Goal: Task Accomplishment & Management: Complete application form

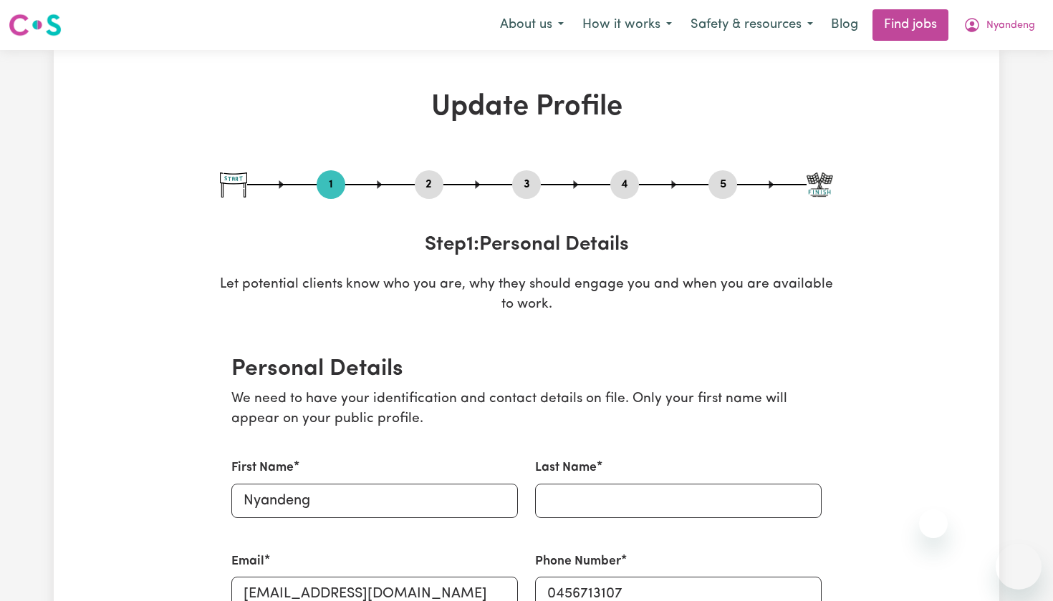
select select "Studying a healthcare related degree or qualification"
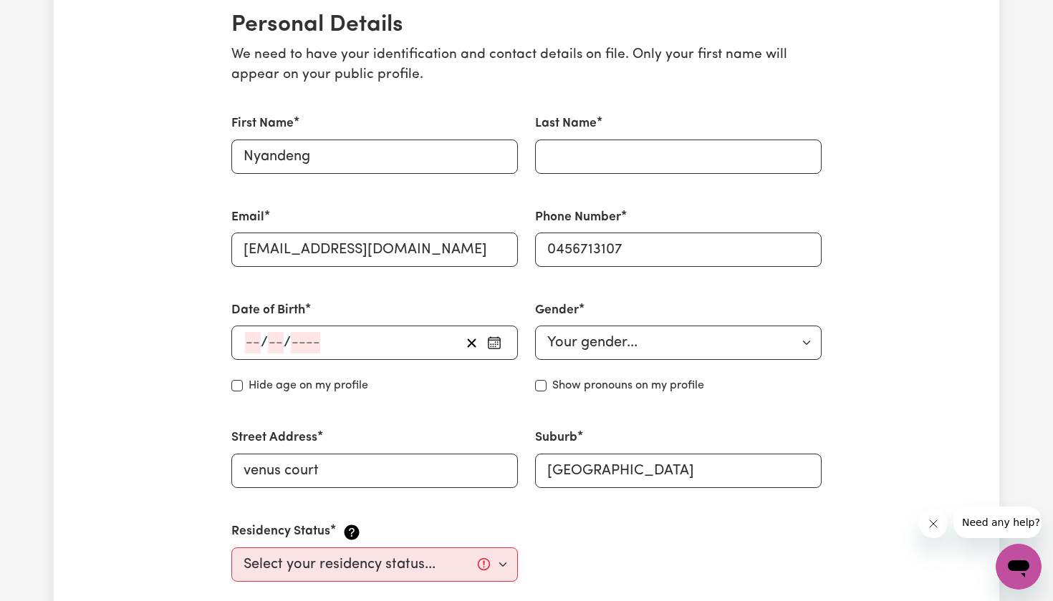
scroll to position [346, 0]
type input "Gwuad"
click at [253, 338] on input "number" at bounding box center [253, 341] width 16 height 21
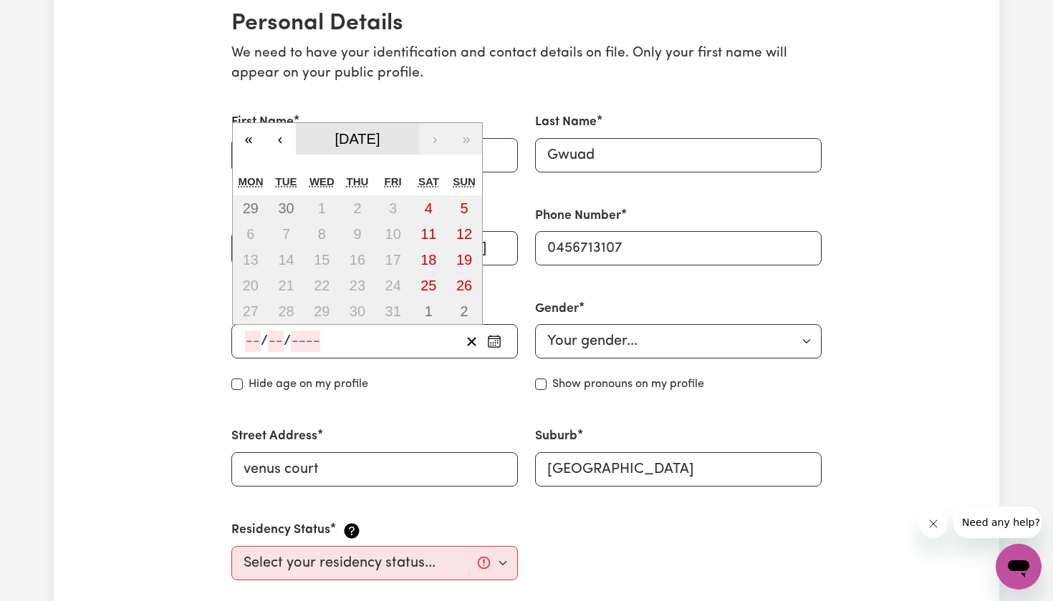
click at [380, 141] on span "[DATE]" at bounding box center [357, 139] width 45 height 16
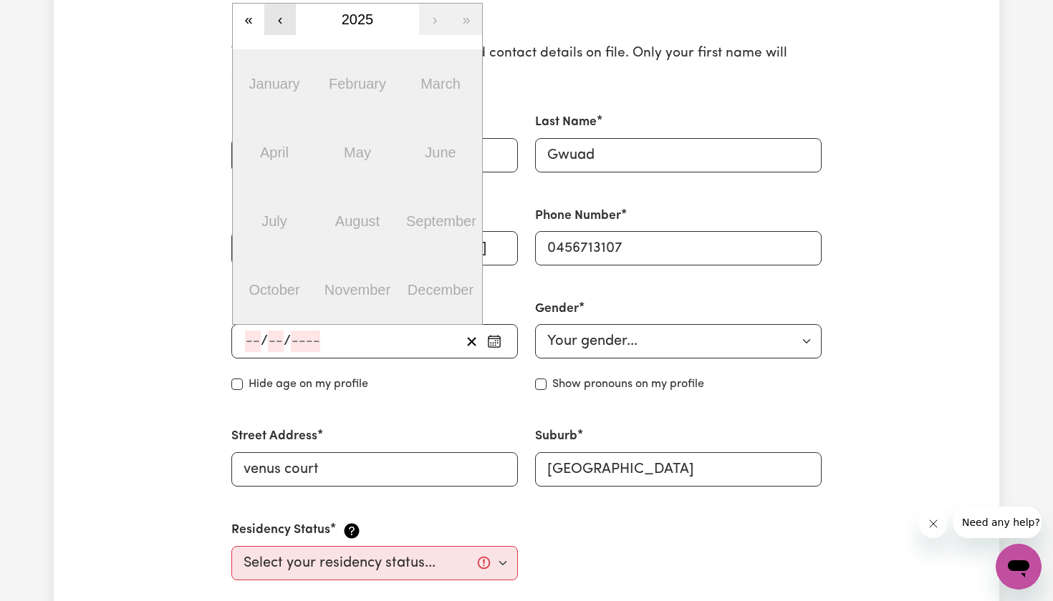
click at [280, 29] on button "‹" at bounding box center [280, 20] width 32 height 32
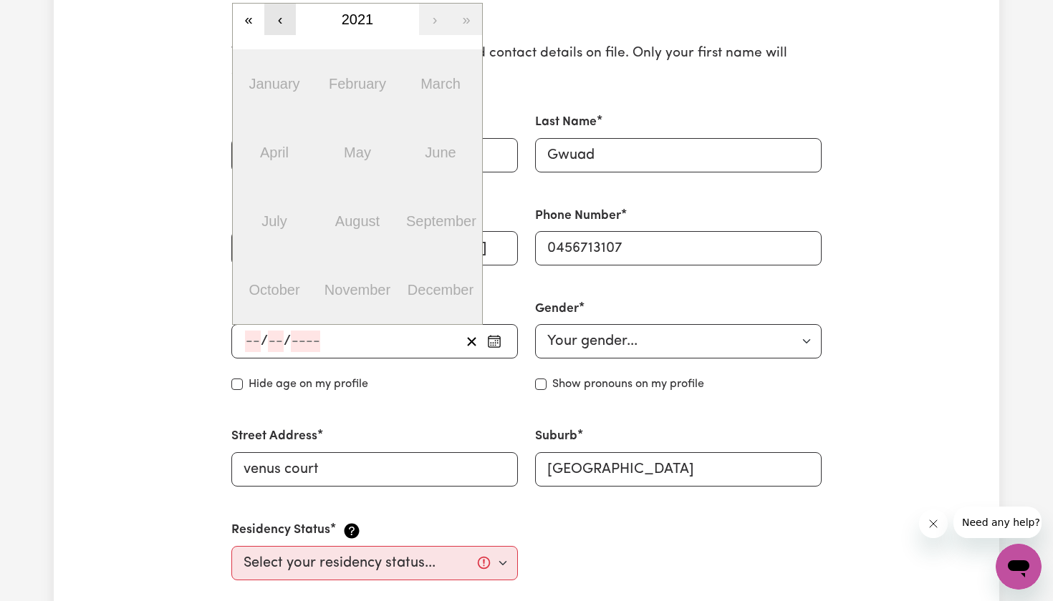
click at [280, 29] on button "‹" at bounding box center [280, 20] width 32 height 32
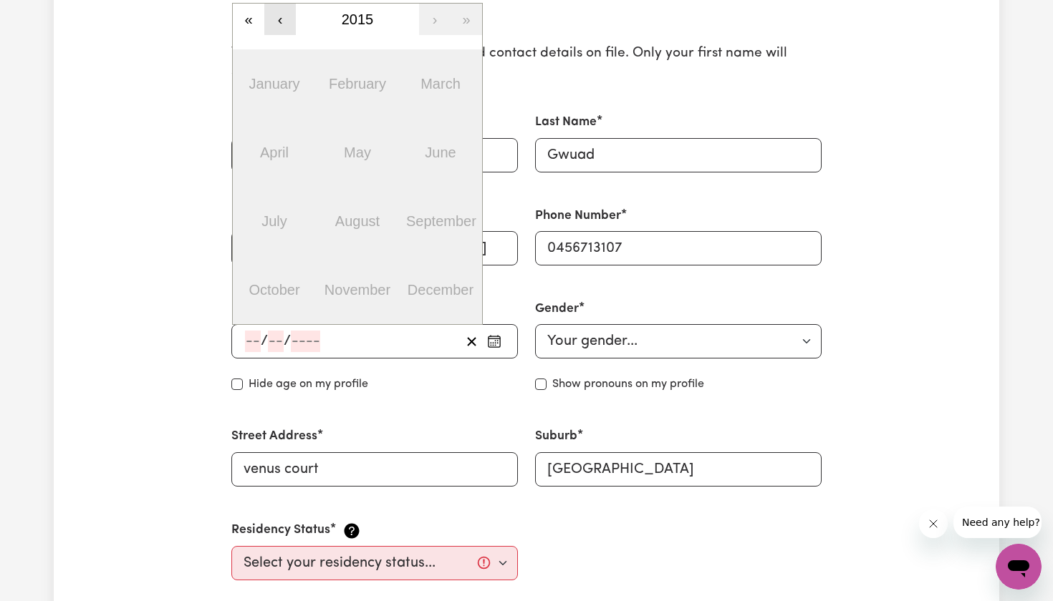
click at [278, 29] on button "‹" at bounding box center [280, 20] width 32 height 32
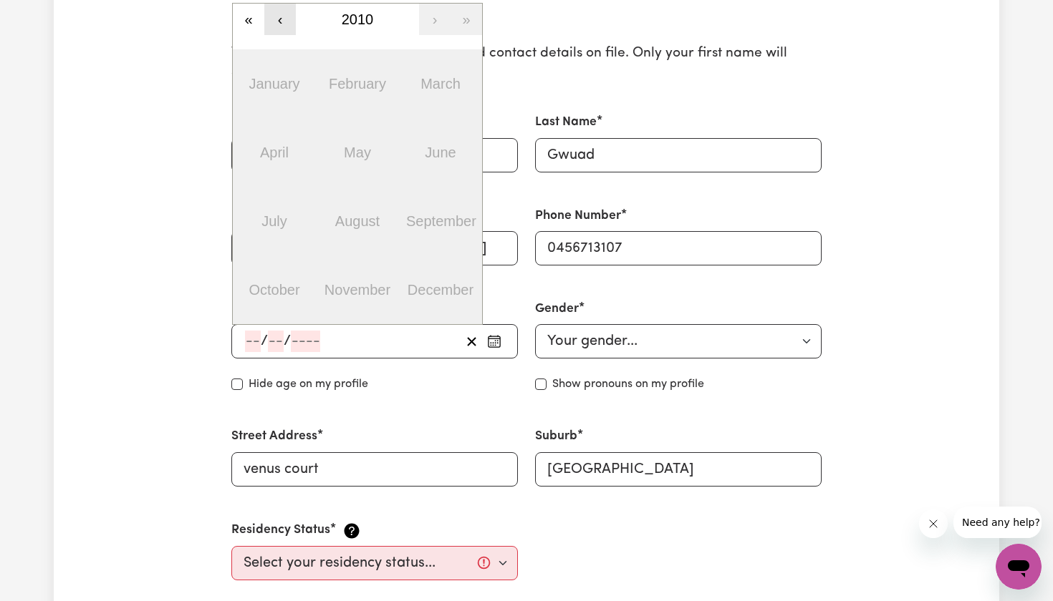
click at [278, 29] on button "‹" at bounding box center [280, 20] width 32 height 32
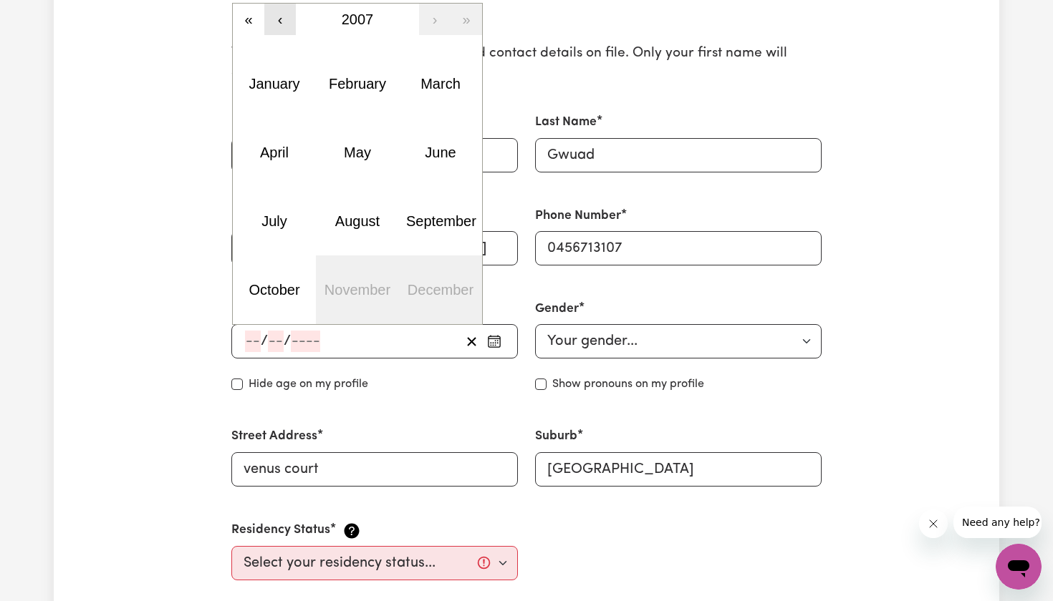
click at [278, 29] on button "‹" at bounding box center [280, 20] width 32 height 32
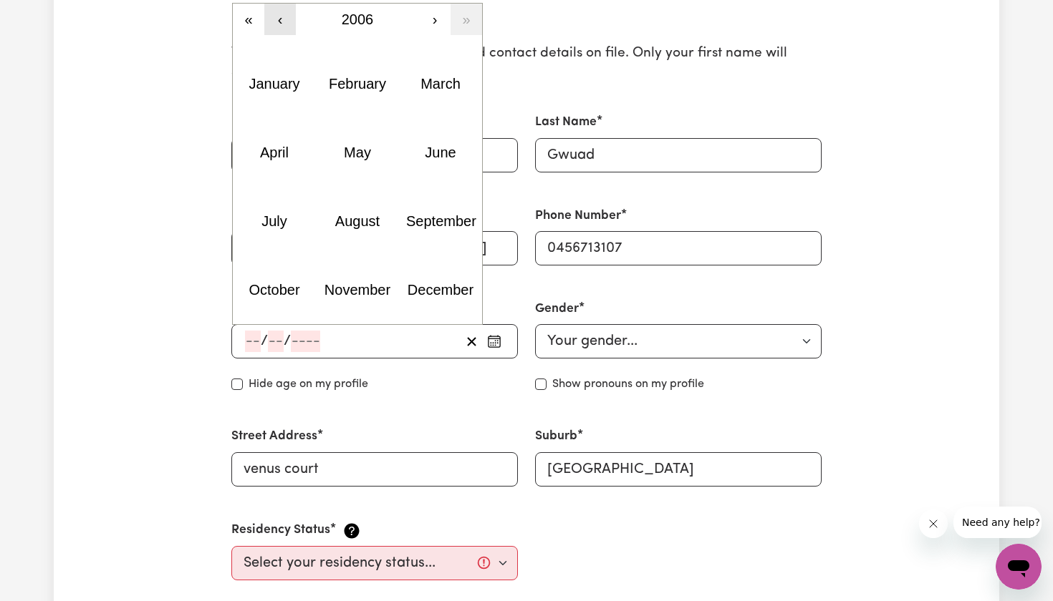
click at [278, 29] on button "‹" at bounding box center [280, 20] width 32 height 32
click at [272, 87] on abbr "January" at bounding box center [273, 84] width 51 height 16
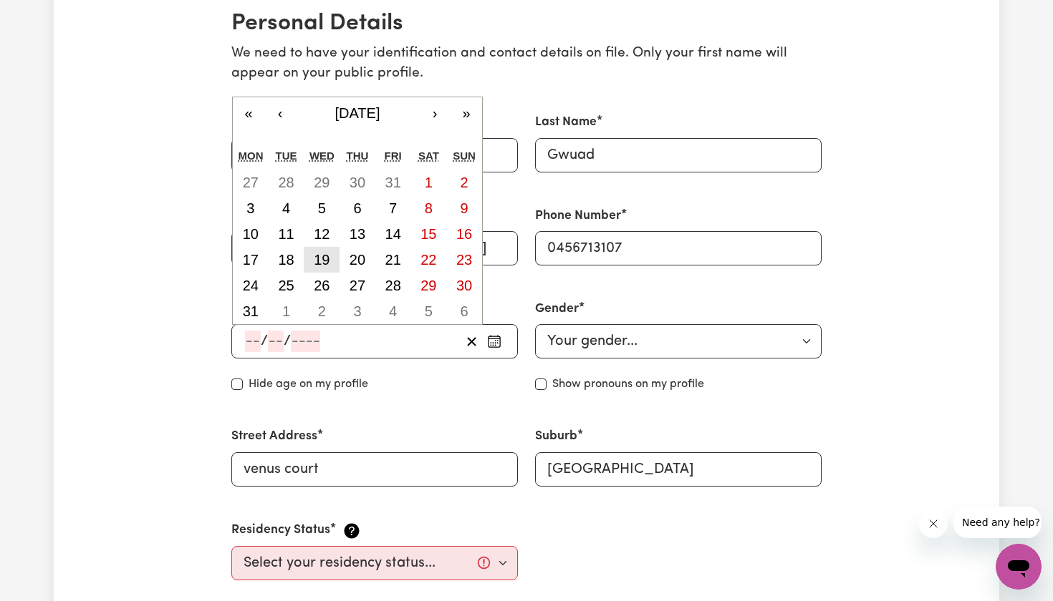
click at [323, 258] on abbr "19" at bounding box center [322, 260] width 16 height 16
type input "[DATE]"
type input "19"
type input "1"
type input "2005"
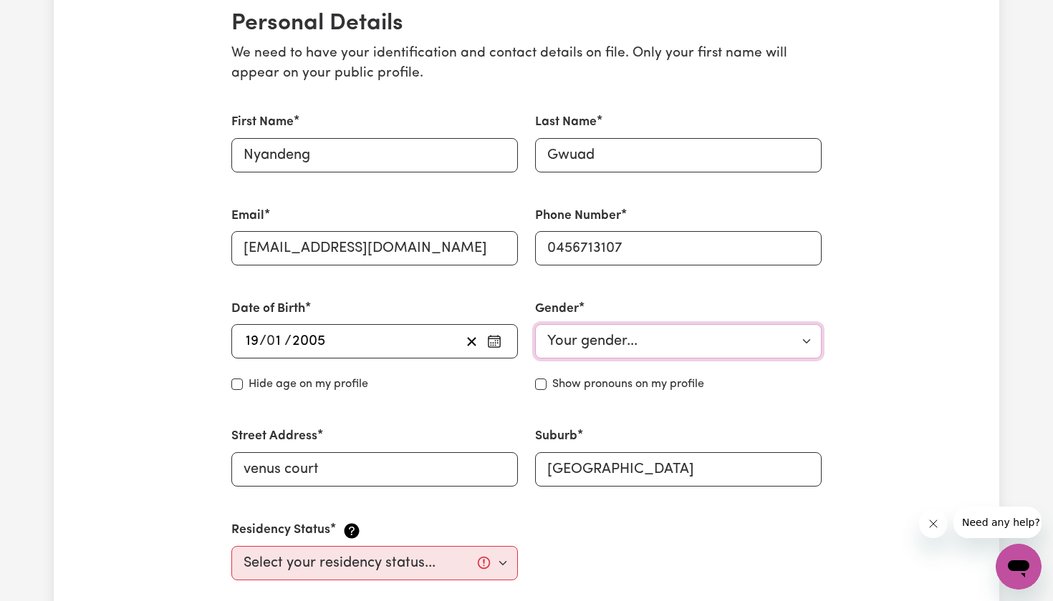
select select "[DEMOGRAPHIC_DATA]"
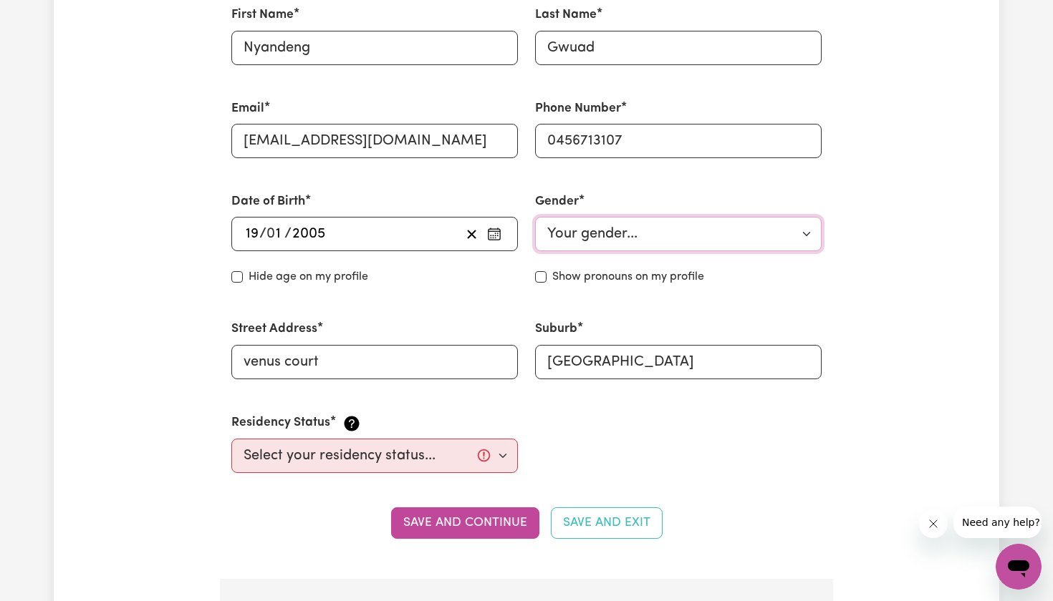
scroll to position [454, 0]
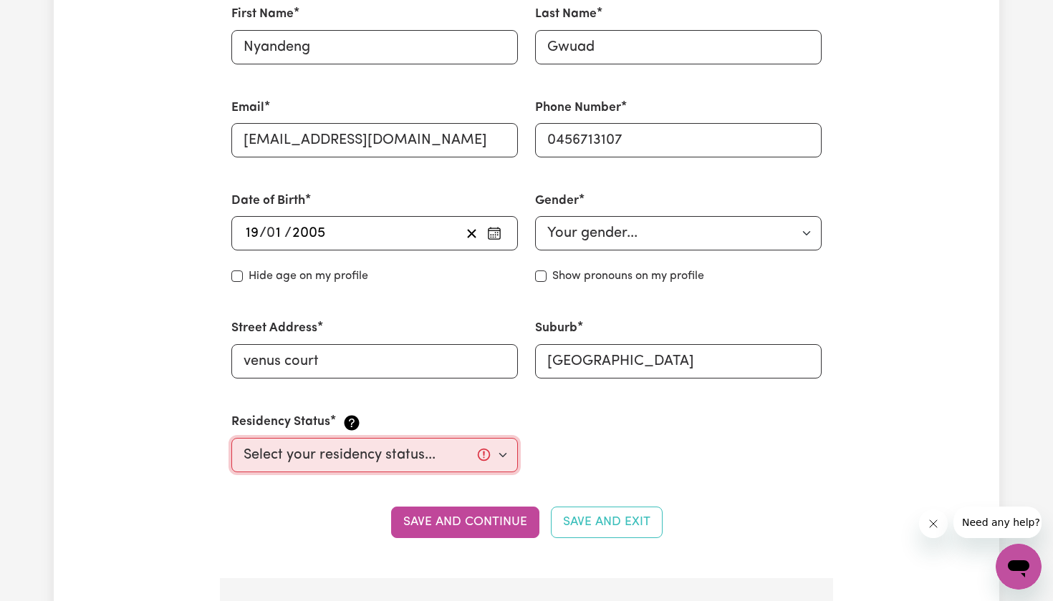
select select "Australian PR"
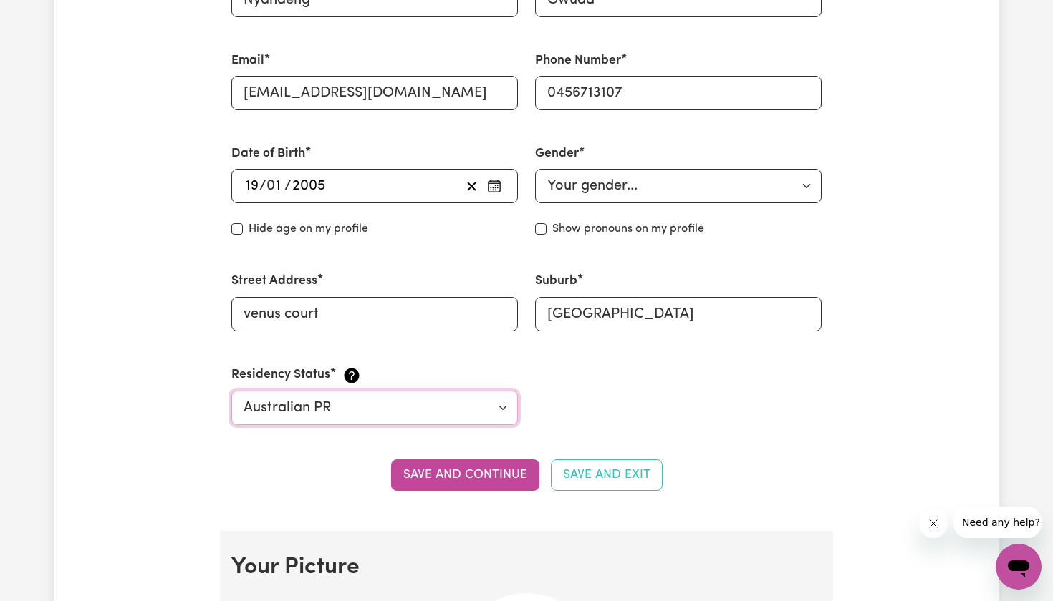
scroll to position [501, 0]
click at [503, 479] on button "Save and continue" at bounding box center [465, 476] width 148 height 32
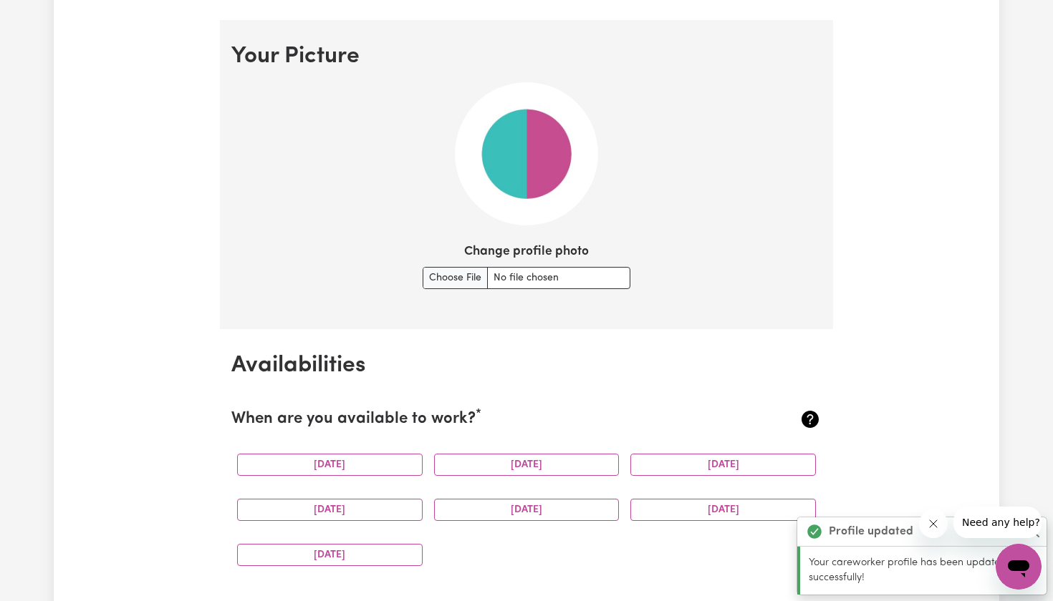
scroll to position [995, 0]
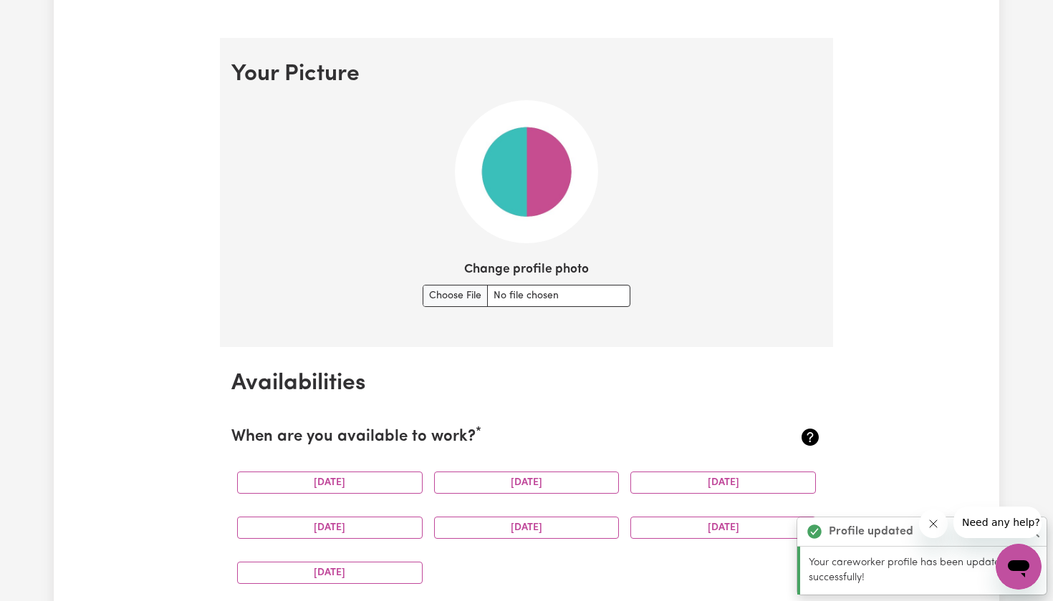
click at [539, 198] on img at bounding box center [526, 171] width 143 height 143
click at [469, 285] on input "Change profile photo" at bounding box center [526, 296] width 208 height 22
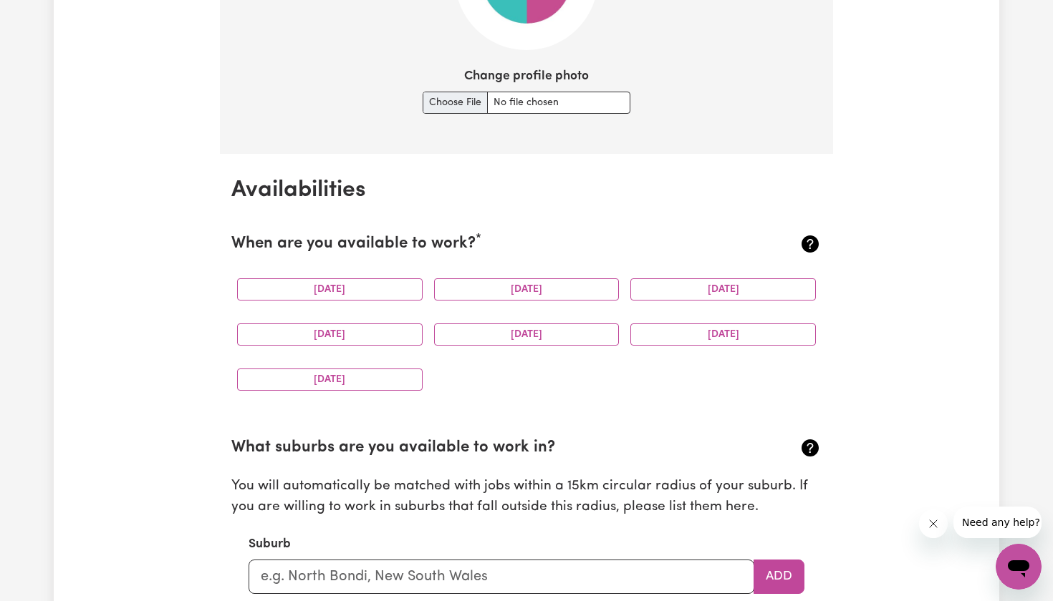
scroll to position [1190, 0]
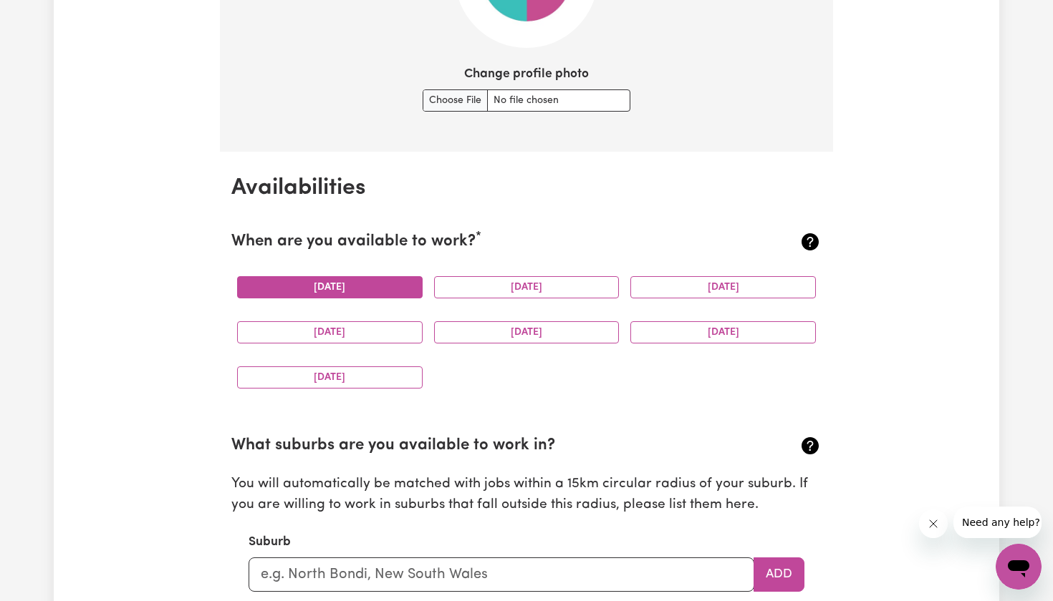
drag, startPoint x: 371, startPoint y: 263, endPoint x: 368, endPoint y: 278, distance: 14.6
click at [371, 265] on div "[DATE]" at bounding box center [329, 287] width 197 height 45
click at [368, 278] on button "[DATE]" at bounding box center [329, 287] width 185 height 22
click at [464, 276] on button "[DATE]" at bounding box center [526, 287] width 185 height 22
click at [691, 294] on div "[DATE]" at bounding box center [722, 287] width 197 height 45
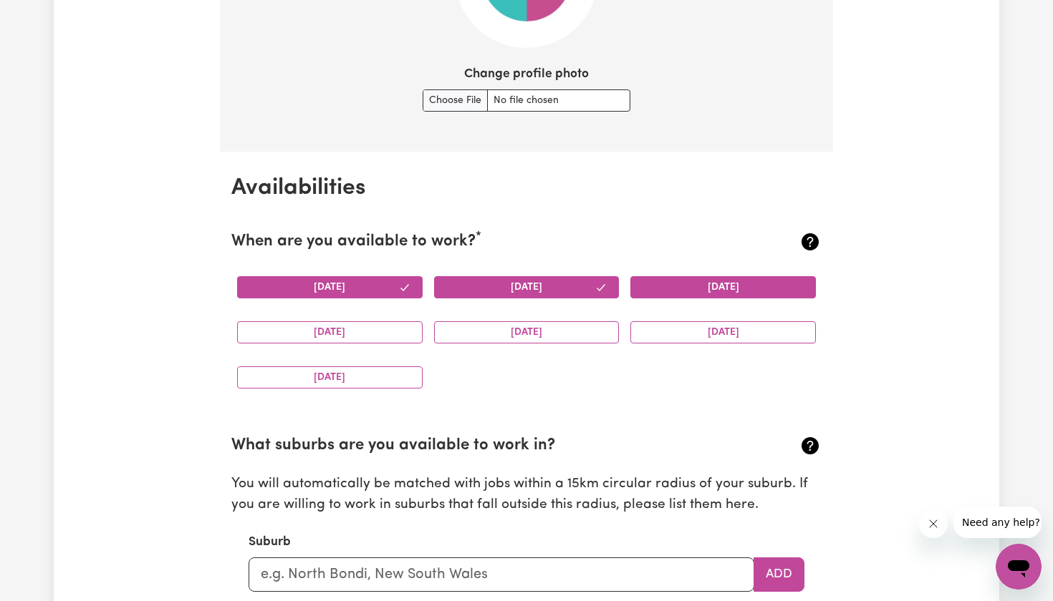
click at [691, 284] on button "[DATE]" at bounding box center [722, 287] width 185 height 22
click at [392, 331] on button "[DATE]" at bounding box center [329, 332] width 185 height 22
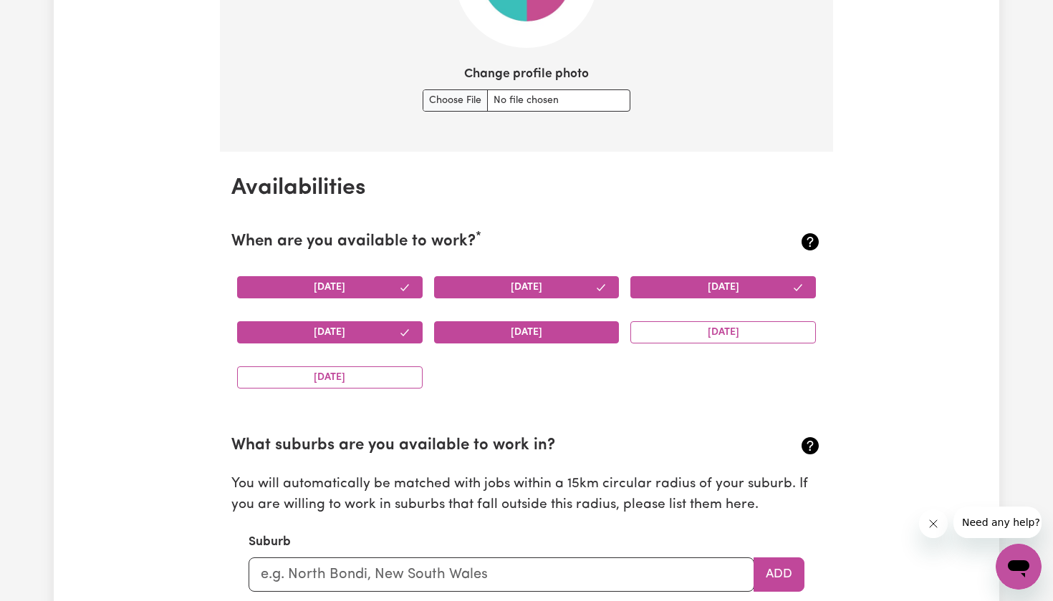
click at [493, 331] on button "[DATE]" at bounding box center [526, 332] width 185 height 22
click at [704, 315] on div "[DATE]" at bounding box center [722, 332] width 197 height 45
click at [692, 321] on button "[DATE]" at bounding box center [722, 332] width 185 height 22
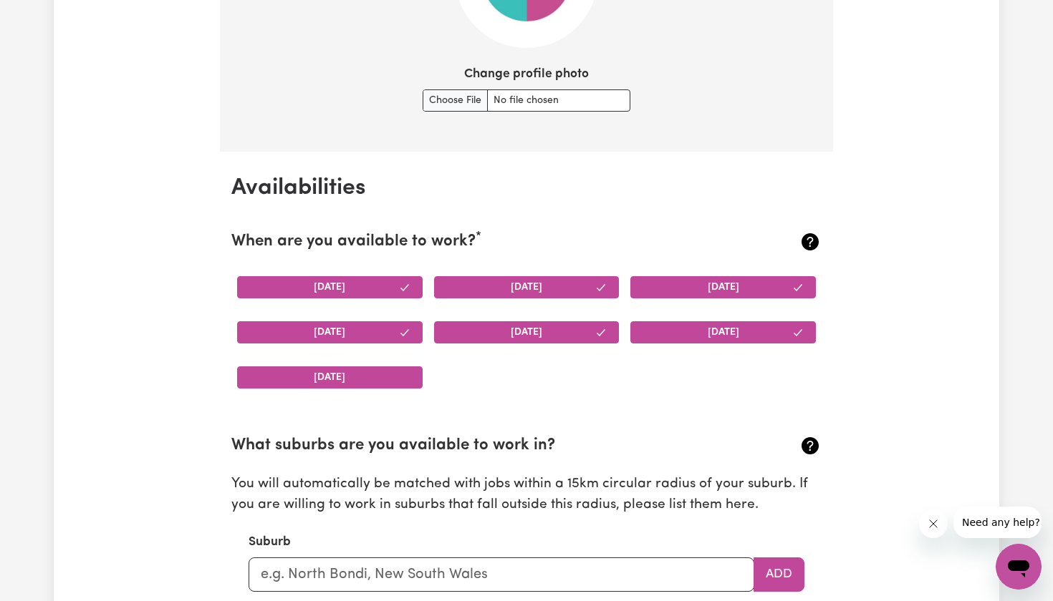
click at [354, 382] on button "[DATE]" at bounding box center [329, 378] width 185 height 22
click at [347, 280] on button "[DATE]" at bounding box center [329, 287] width 185 height 22
click at [480, 276] on button "[DATE]" at bounding box center [526, 287] width 185 height 22
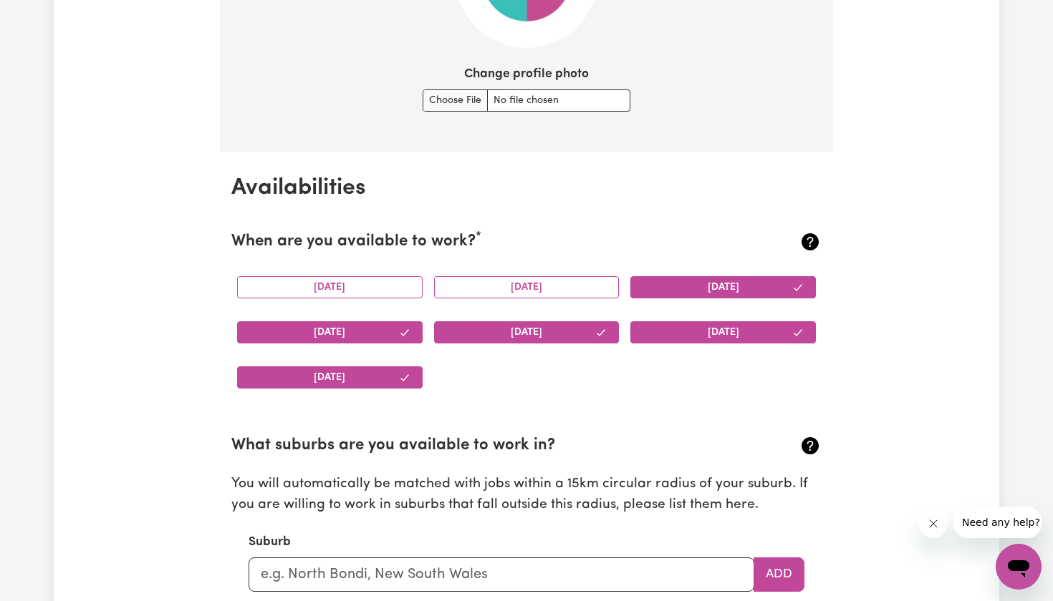
click at [551, 315] on div "[DATE]" at bounding box center [526, 332] width 197 height 45
click at [541, 333] on button "[DATE]" at bounding box center [526, 332] width 185 height 22
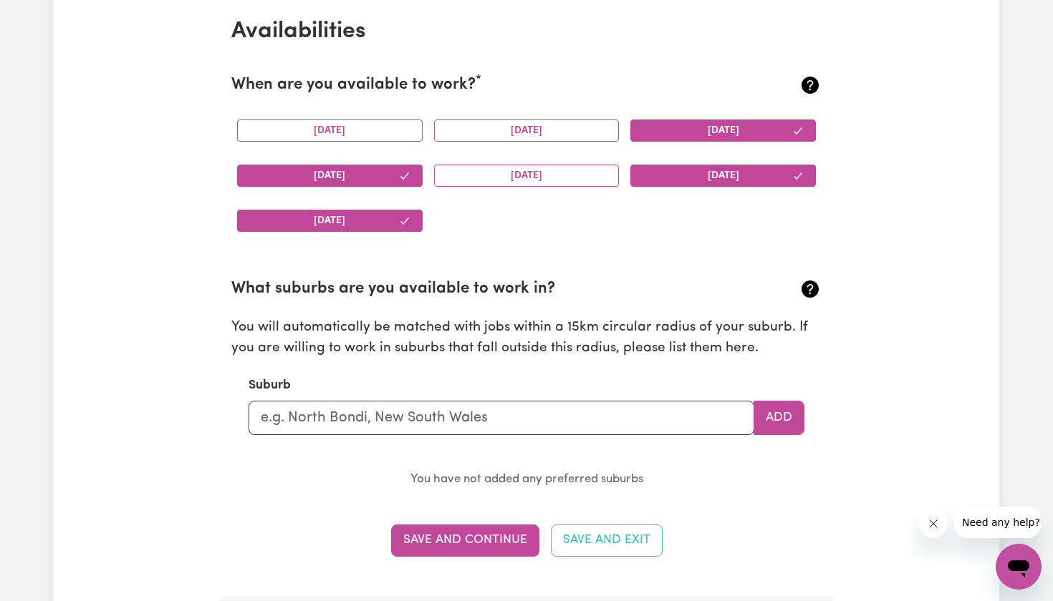
scroll to position [1351, 0]
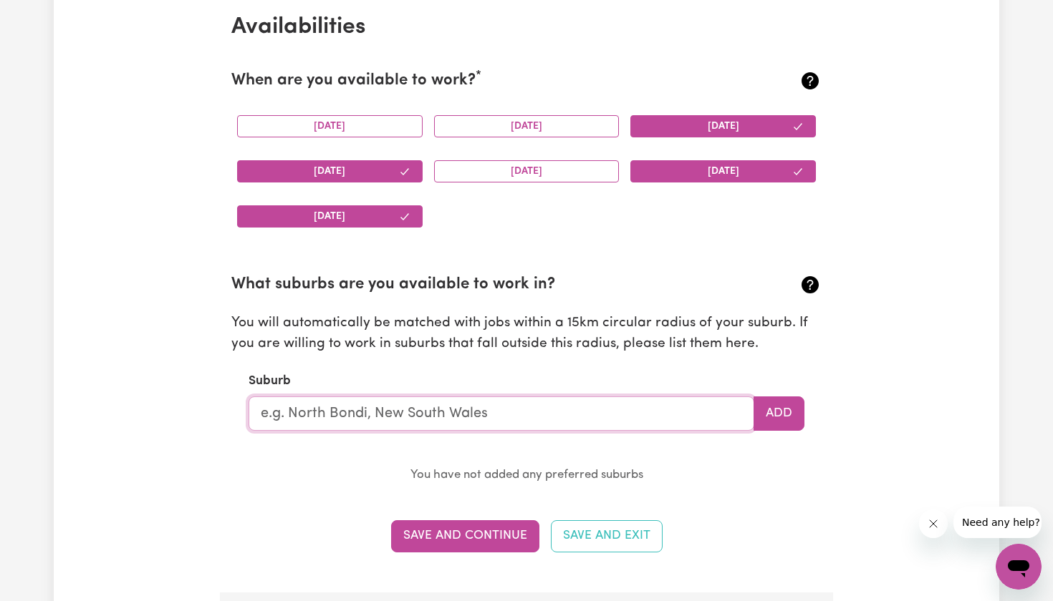
click at [527, 407] on input "text" at bounding box center [500, 414] width 505 height 34
type input "[PERSON_NAME]"
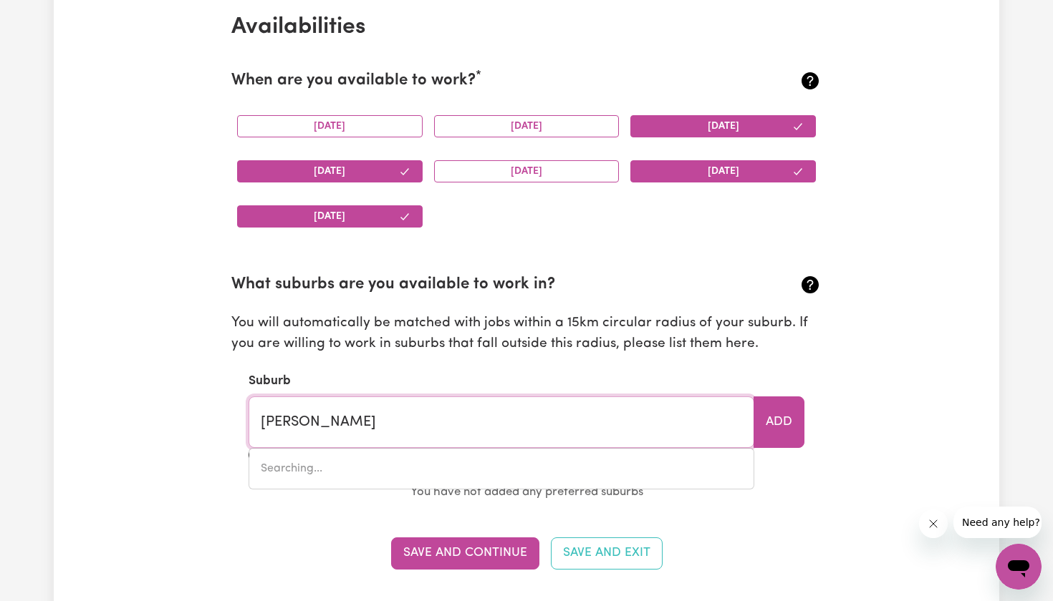
type input "melALEUCA, [GEOGRAPHIC_DATA], 6079"
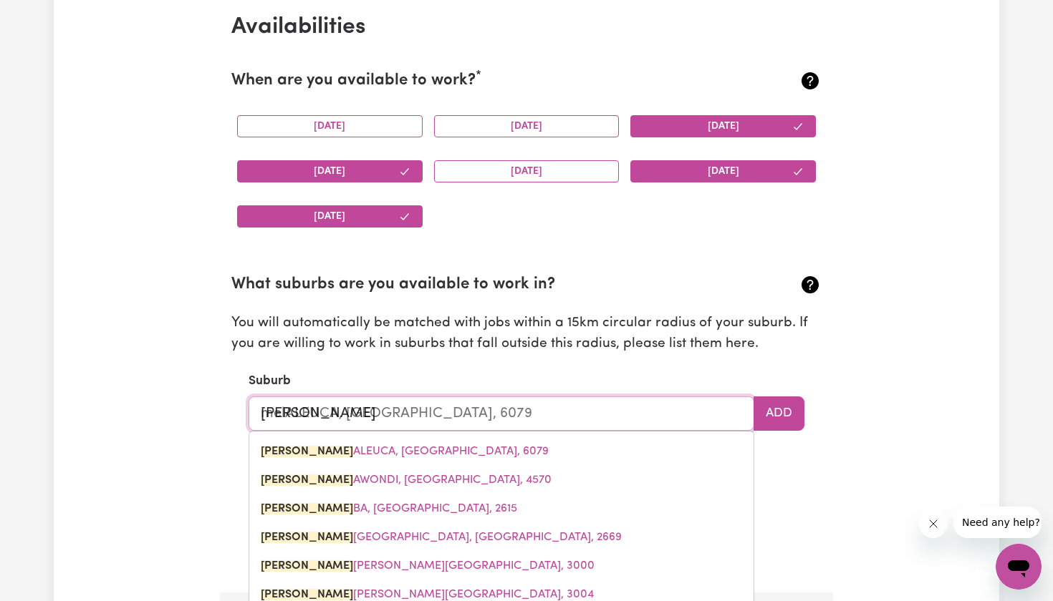
type input "melb"
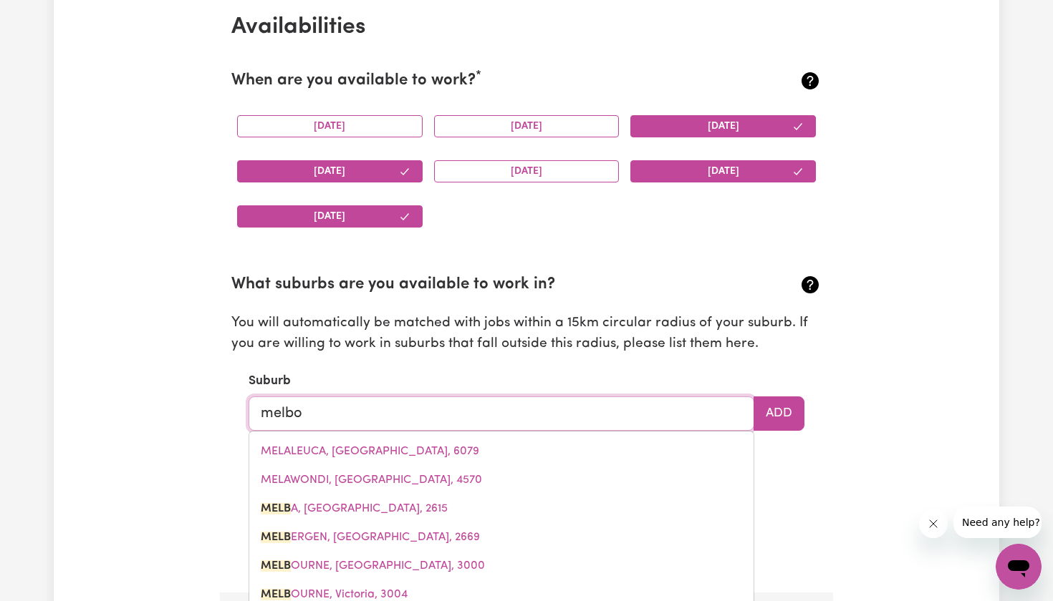
type input "melbou"
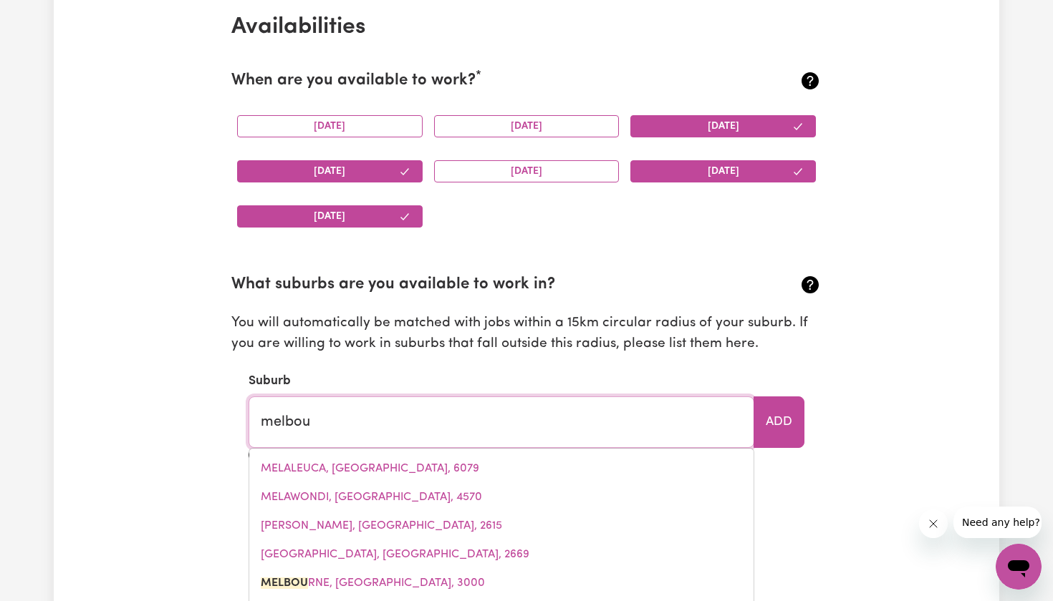
type input "melbouRNE, [GEOGRAPHIC_DATA], 3000"
type input "melbour"
type input "melbourNE, [GEOGRAPHIC_DATA], 3000"
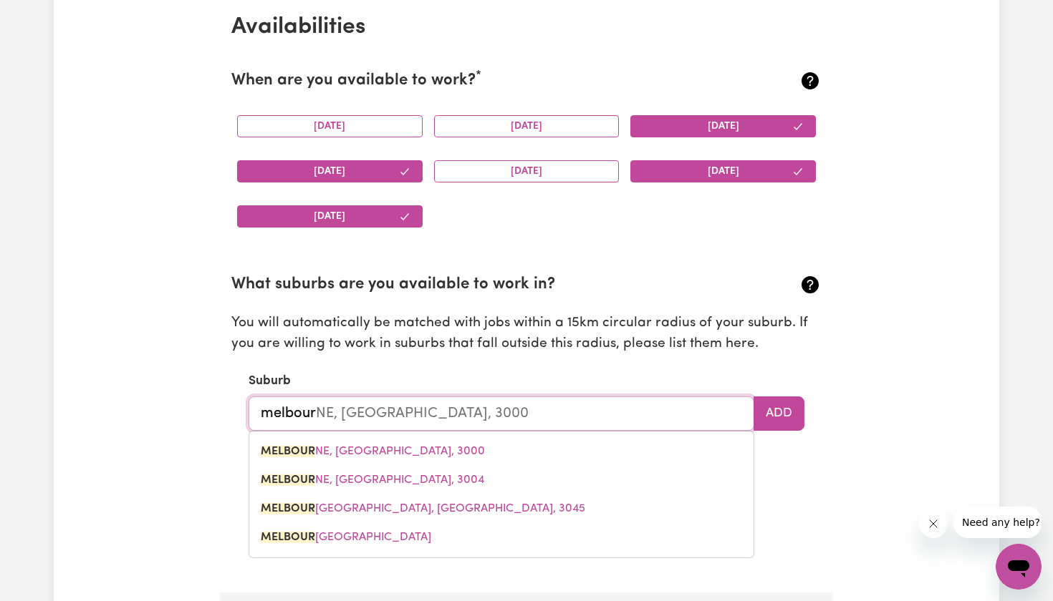
type input "melbourn"
type input "melbournE, [GEOGRAPHIC_DATA], 3000"
type input "[GEOGRAPHIC_DATA]"
type input "[GEOGRAPHIC_DATA], [GEOGRAPHIC_DATA], 3000"
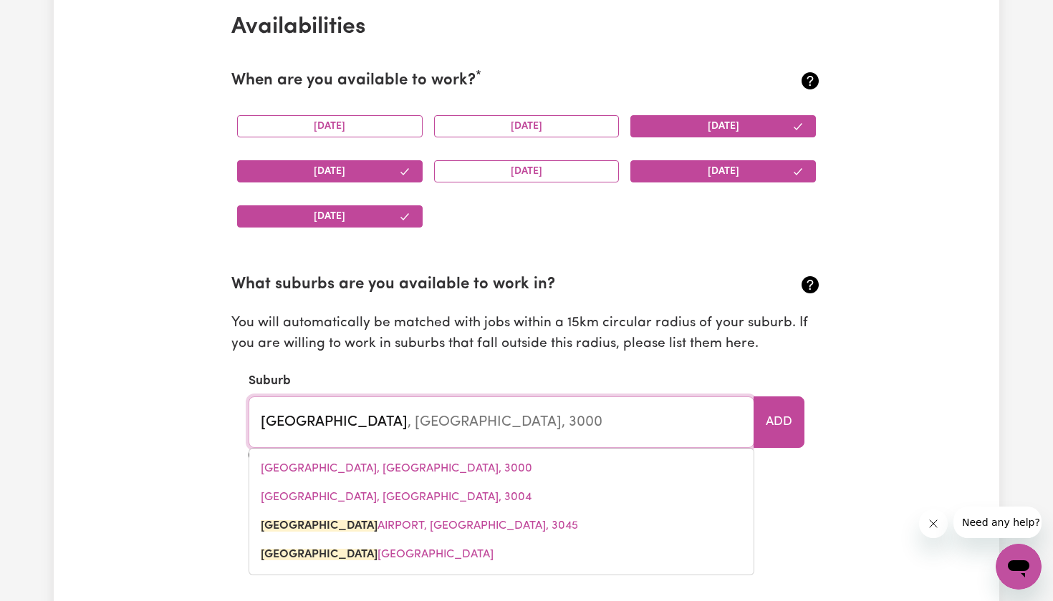
type input "[GEOGRAPHIC_DATA]"
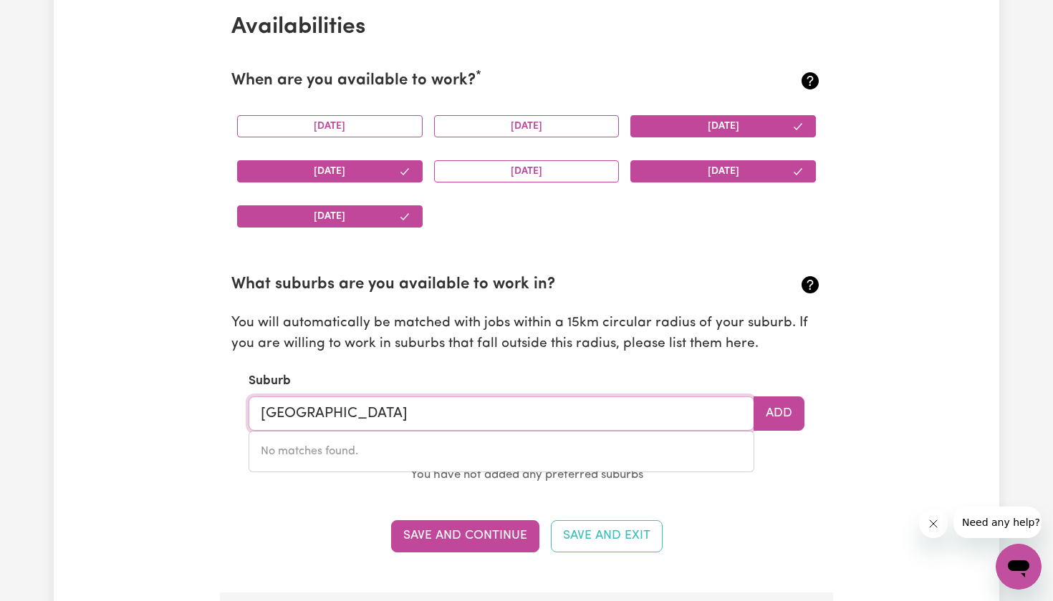
type input "Melbourn"
type input "MelbournE, [GEOGRAPHIC_DATA], 3000"
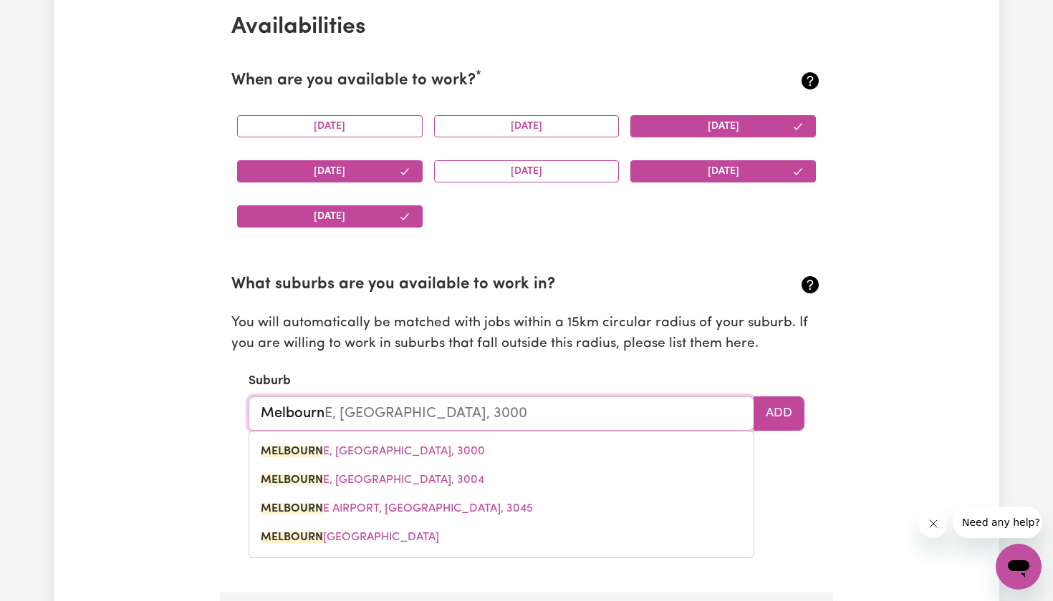
type input "Melbour"
type input "MelbourNE, [GEOGRAPHIC_DATA], 3000"
type input "Melbou"
type input "MelbouRNE, [GEOGRAPHIC_DATA], 3000"
type input "Melbo"
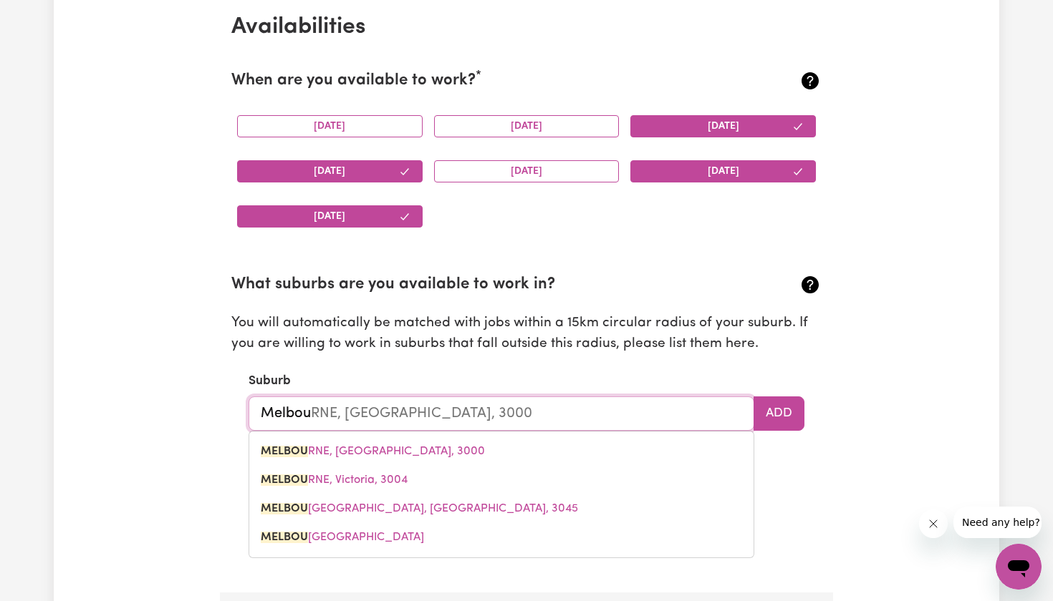
type input "MelboURNE, [GEOGRAPHIC_DATA], 3000"
type input "Melb"
type input "MelbOURNE, [GEOGRAPHIC_DATA], 3000"
type input "[PERSON_NAME]"
type input "[GEOGRAPHIC_DATA], [GEOGRAPHIC_DATA], 3000"
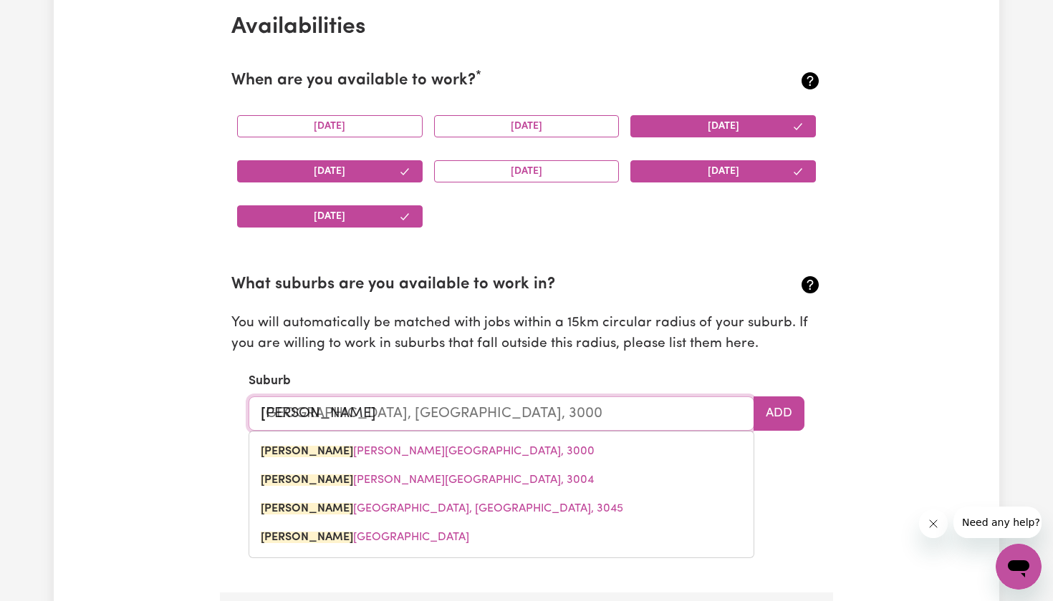
type input "Me"
type input "M"
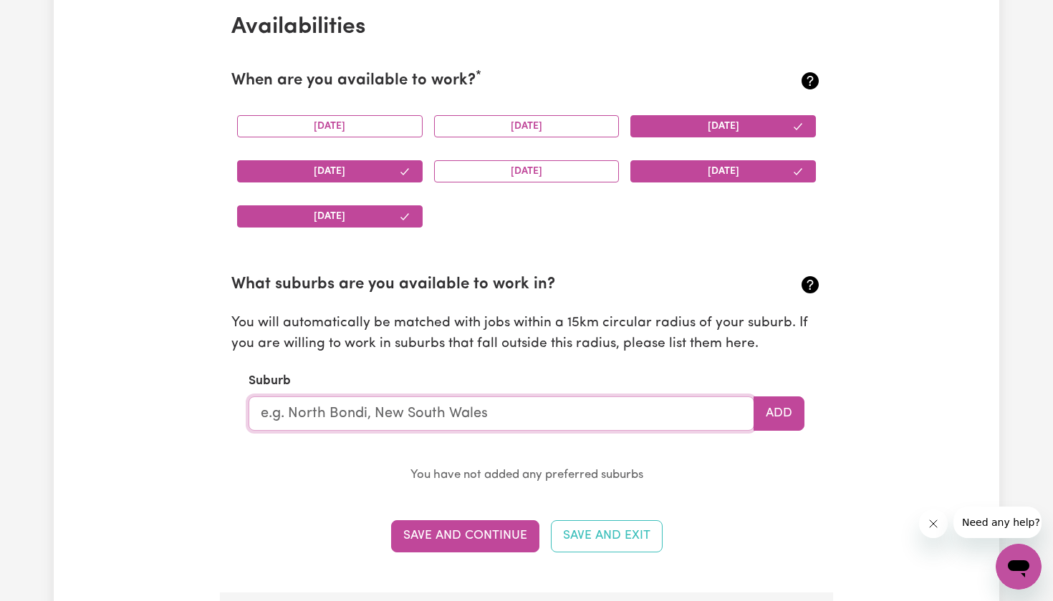
type input "w"
type input "m"
type input "tay"
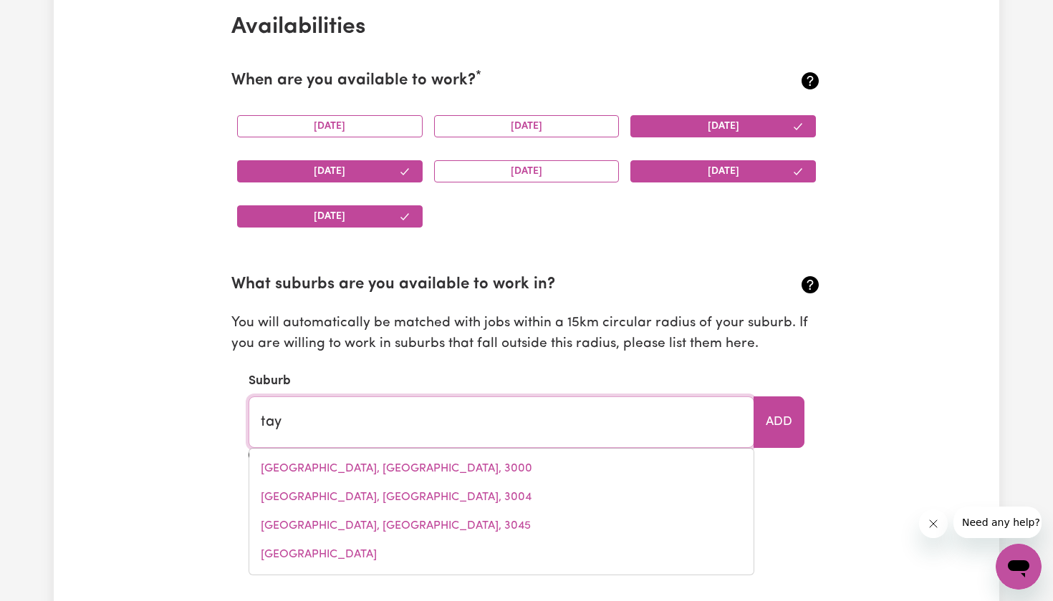
type input "tayENE, [GEOGRAPHIC_DATA], 7259"
type input "tayl"
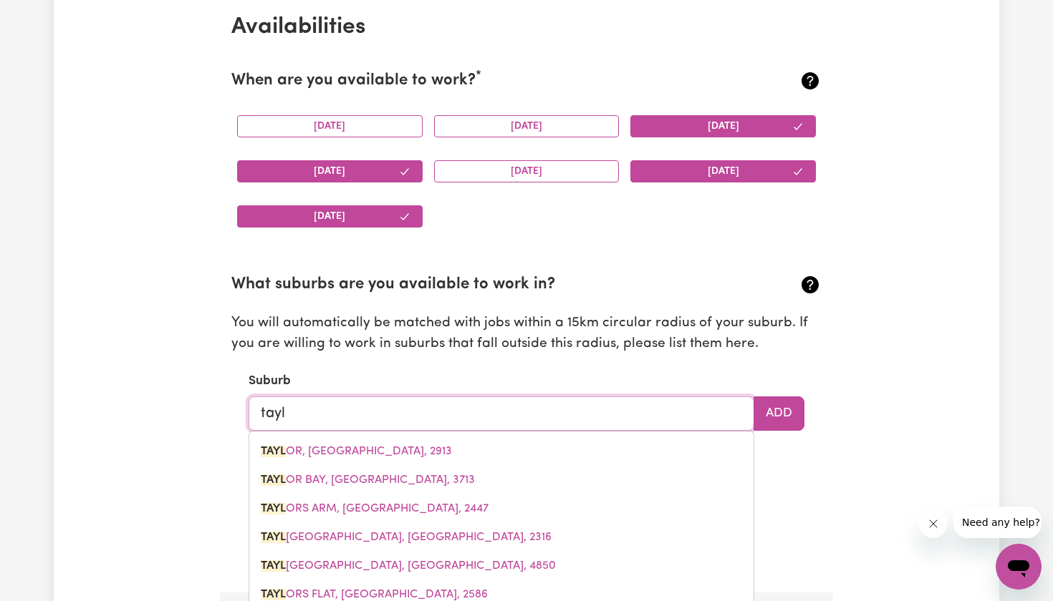
type input "[PERSON_NAME], [GEOGRAPHIC_DATA], 2913"
type input "taylo"
type input "[PERSON_NAME], [GEOGRAPHIC_DATA], 2913"
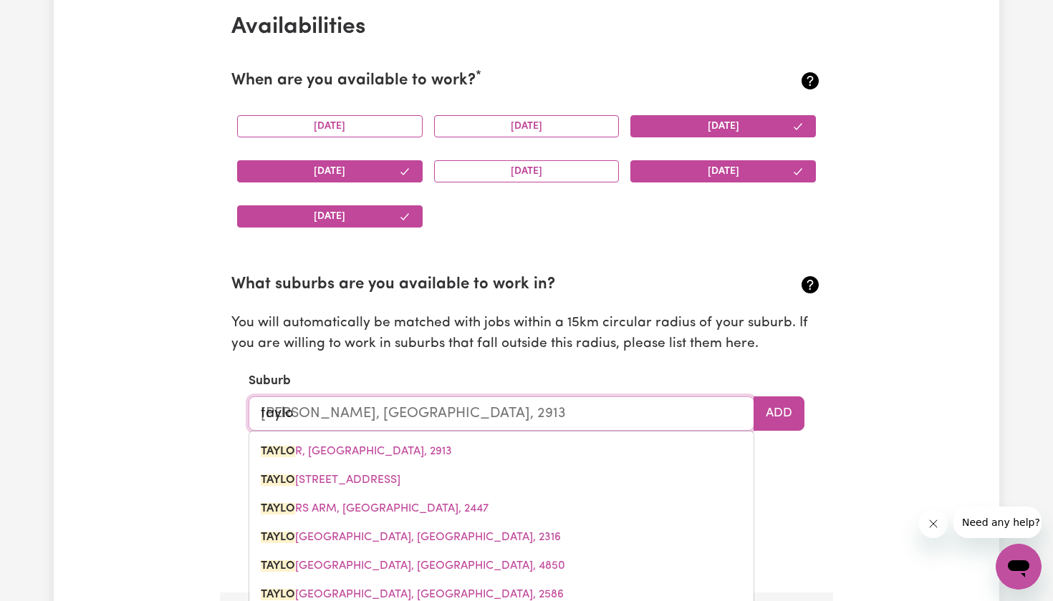
type input "[PERSON_NAME]"
type input "[PERSON_NAME], [GEOGRAPHIC_DATA], 2913"
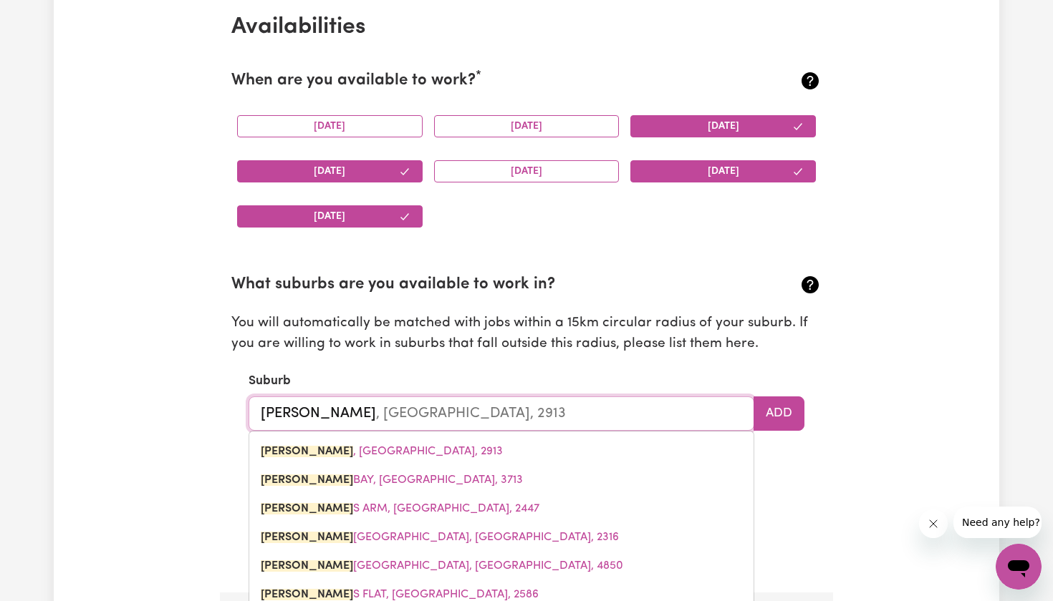
type input "taylors"
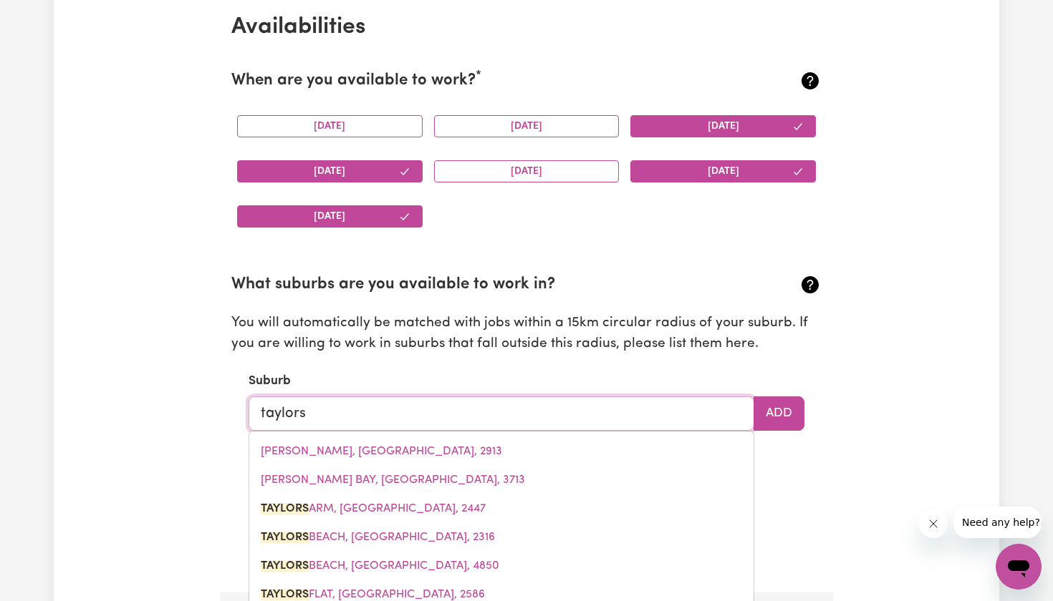
type input "taylors ARM, [GEOGRAPHIC_DATA], 2447"
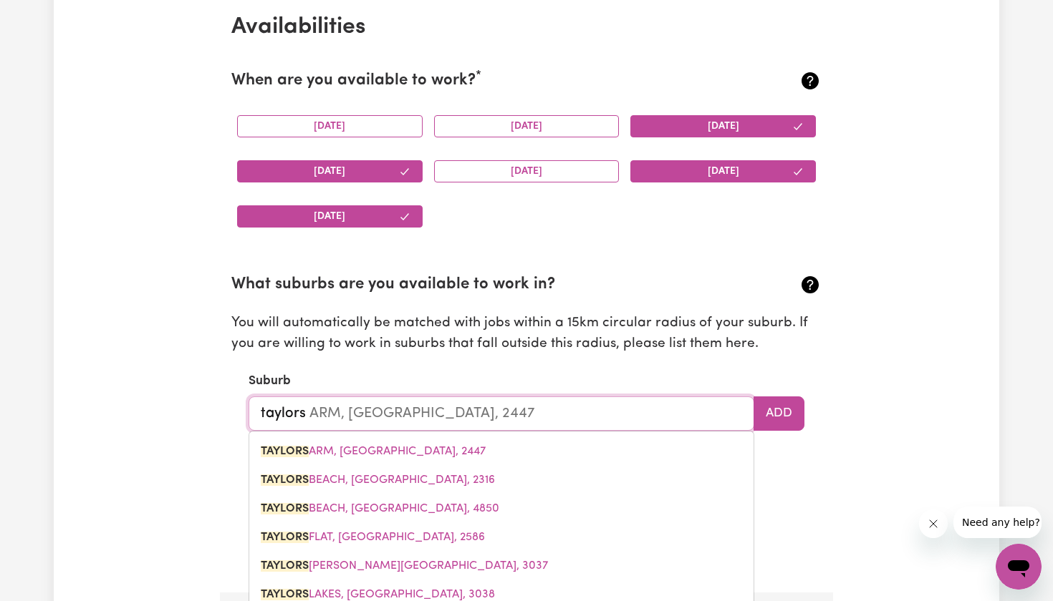
type input "taylors l"
type input "taylors la"
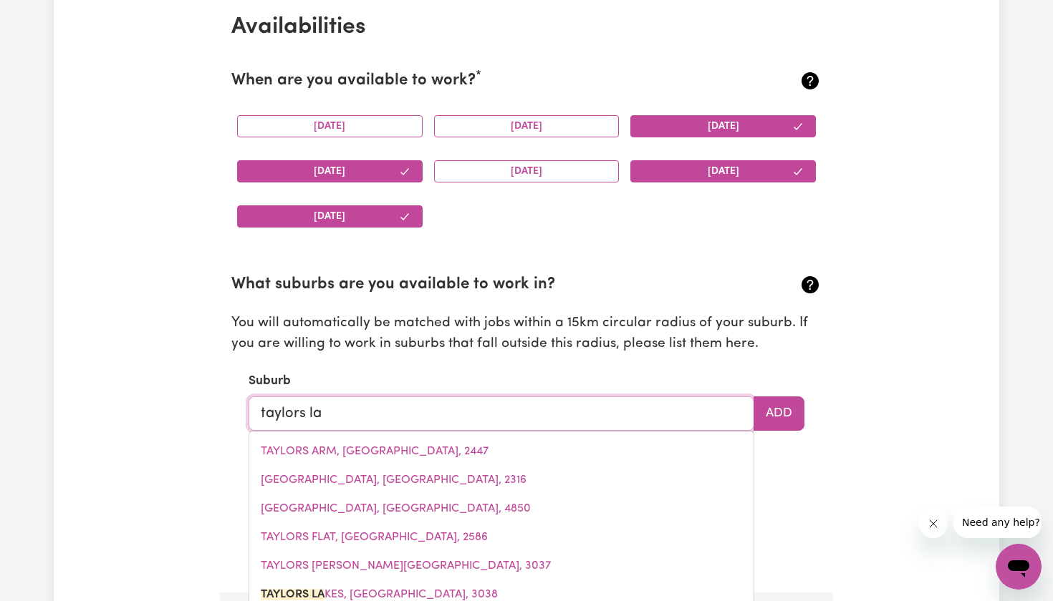
type input "taylors laKES, [GEOGRAPHIC_DATA], 3038"
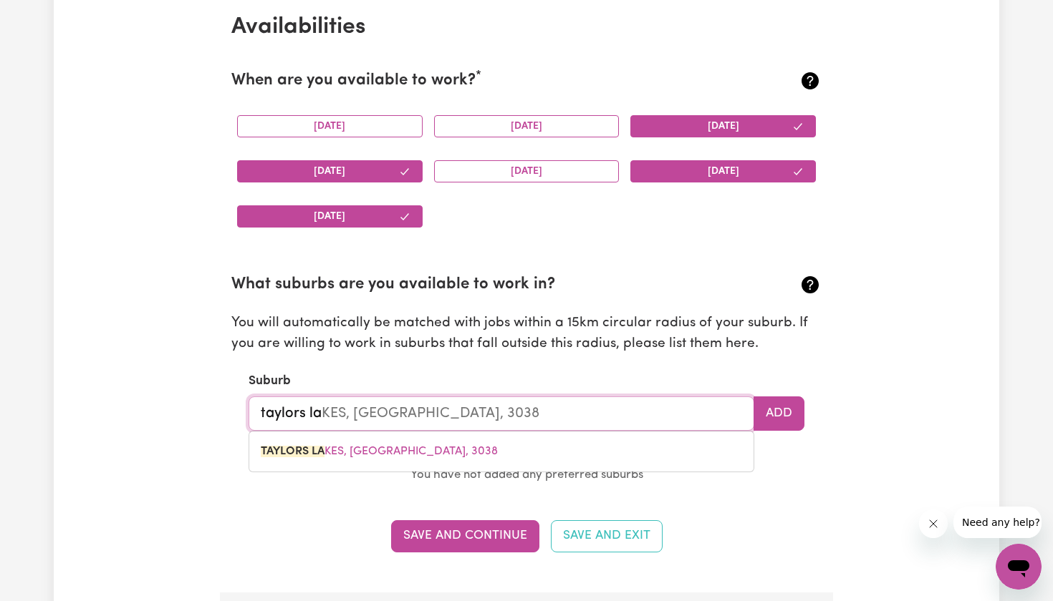
type input "taylors lak"
type input "[PERSON_NAME] lakES, [GEOGRAPHIC_DATA], 3038"
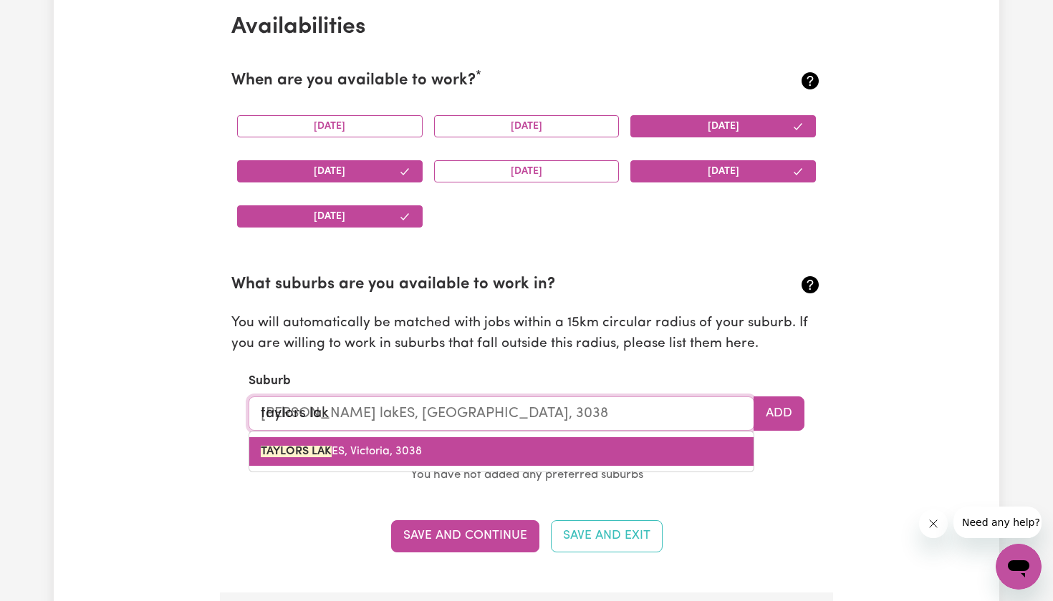
click at [444, 437] on link "[PERSON_NAME] LAK ES, [GEOGRAPHIC_DATA], 3038" at bounding box center [501, 451] width 504 height 29
type input "[GEOGRAPHIC_DATA]"
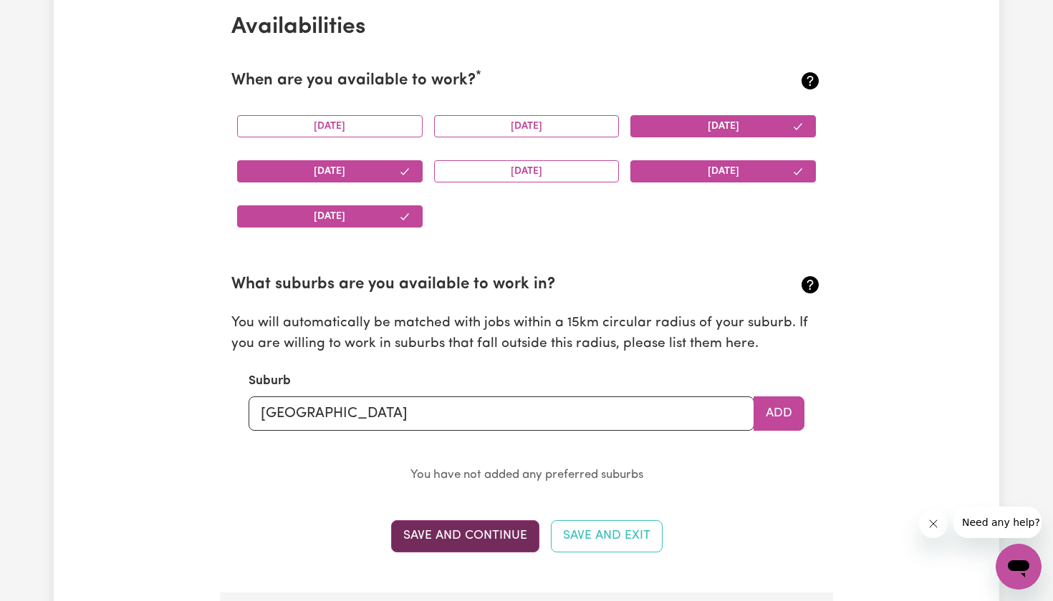
click at [508, 531] on button "Save and Continue" at bounding box center [465, 537] width 148 height 32
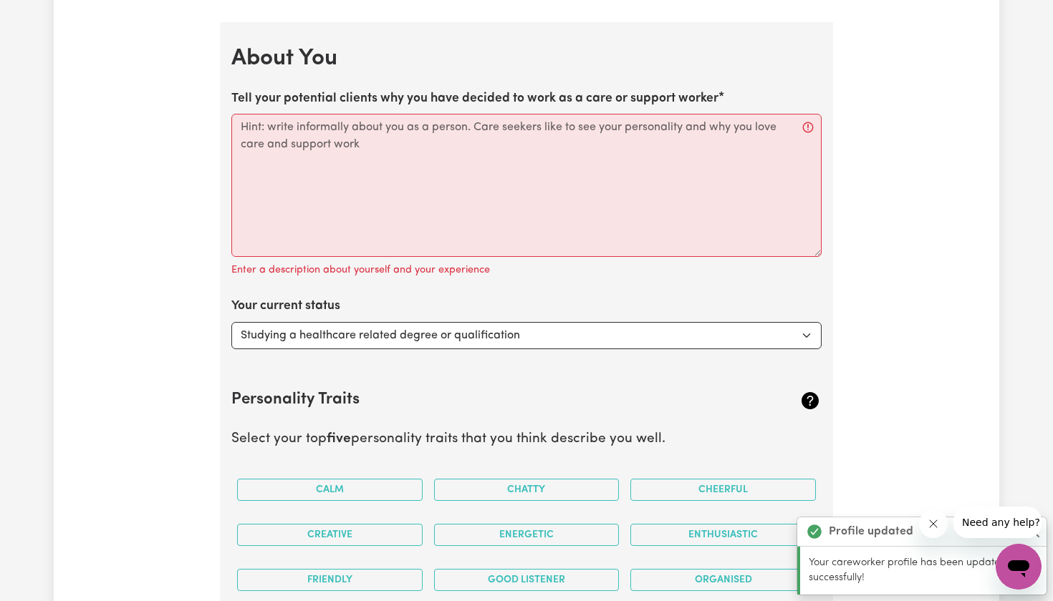
scroll to position [1936, 0]
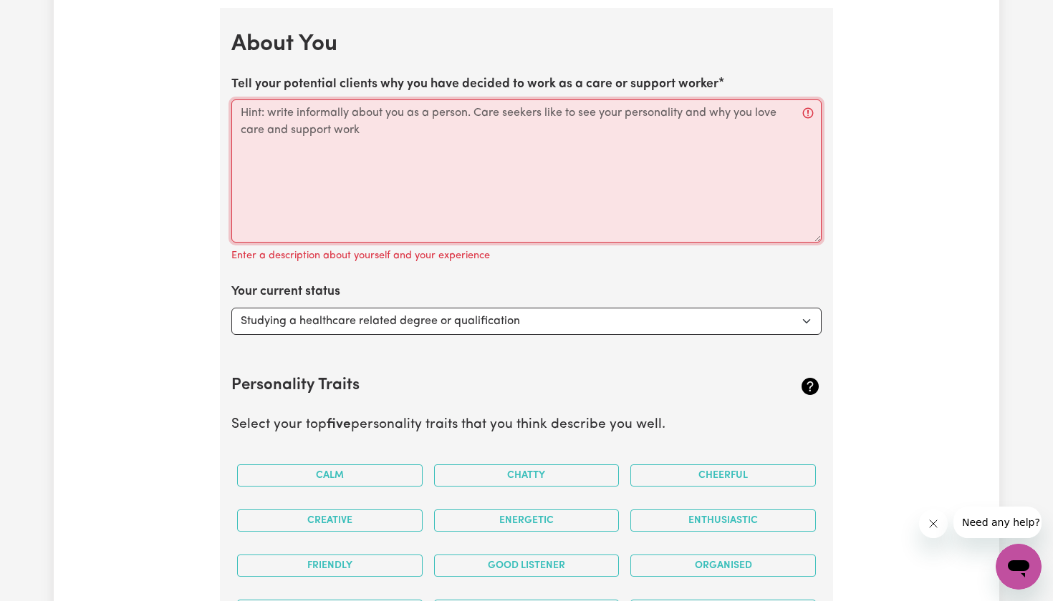
click at [569, 146] on textarea "Tell your potential clients why you have decided to work as a care or support w…" at bounding box center [526, 171] width 590 height 143
paste textarea "My passion for helping others began in primary school and has only grown strong…"
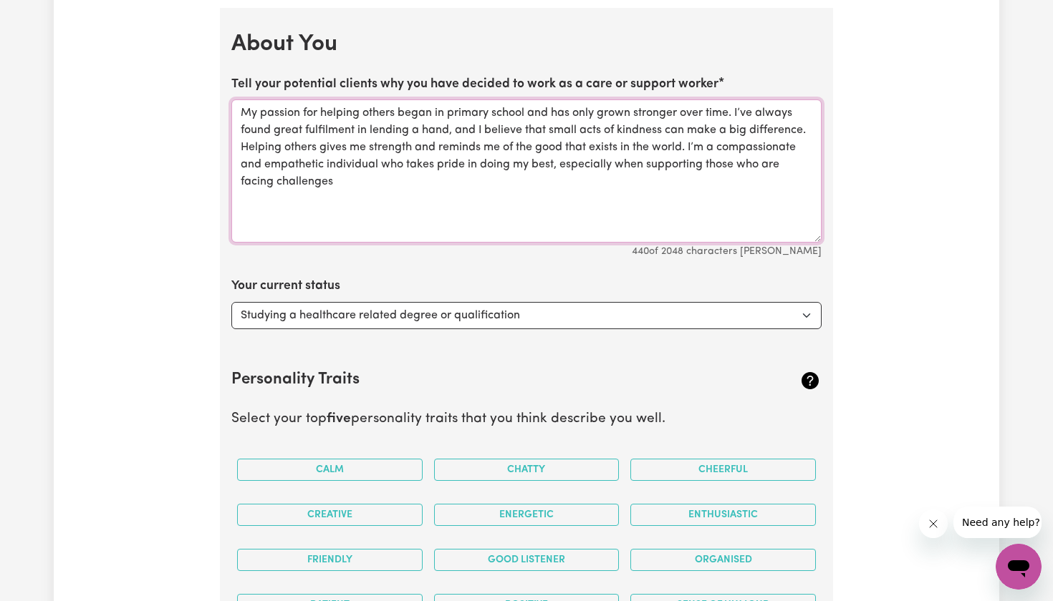
type textarea "My passion for helping others began in primary school and has only grown strong…"
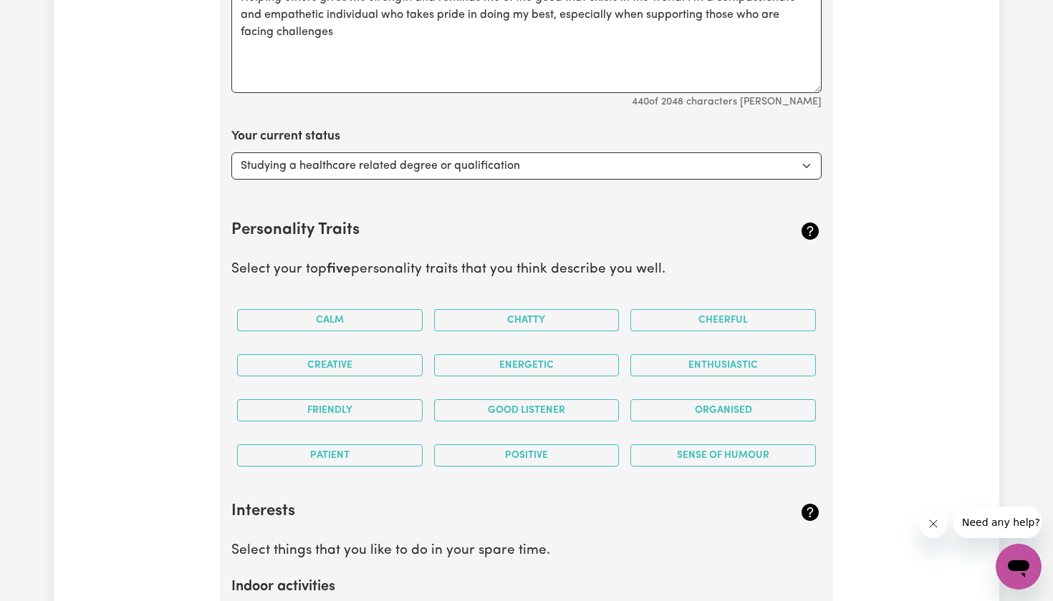
scroll to position [2130, 0]
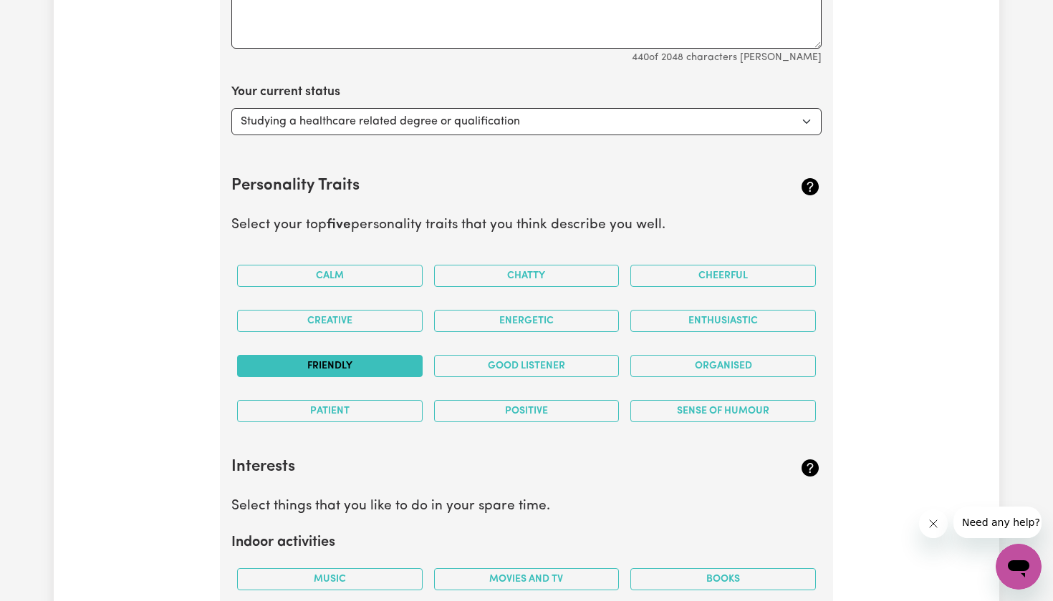
click at [383, 360] on button "Friendly" at bounding box center [329, 366] width 185 height 22
click at [538, 358] on button "Good Listener" at bounding box center [526, 366] width 185 height 22
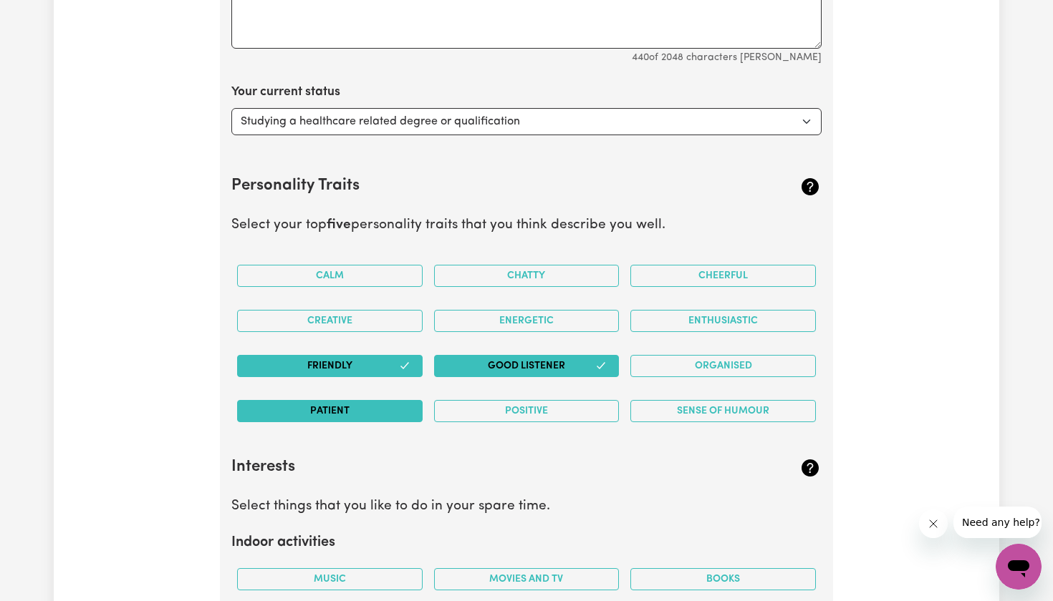
click at [374, 402] on button "Patient" at bounding box center [329, 411] width 185 height 22
click at [694, 415] on div "Sense of Humour" at bounding box center [722, 411] width 197 height 45
click at [694, 407] on button "Sense of Humour" at bounding box center [722, 411] width 185 height 22
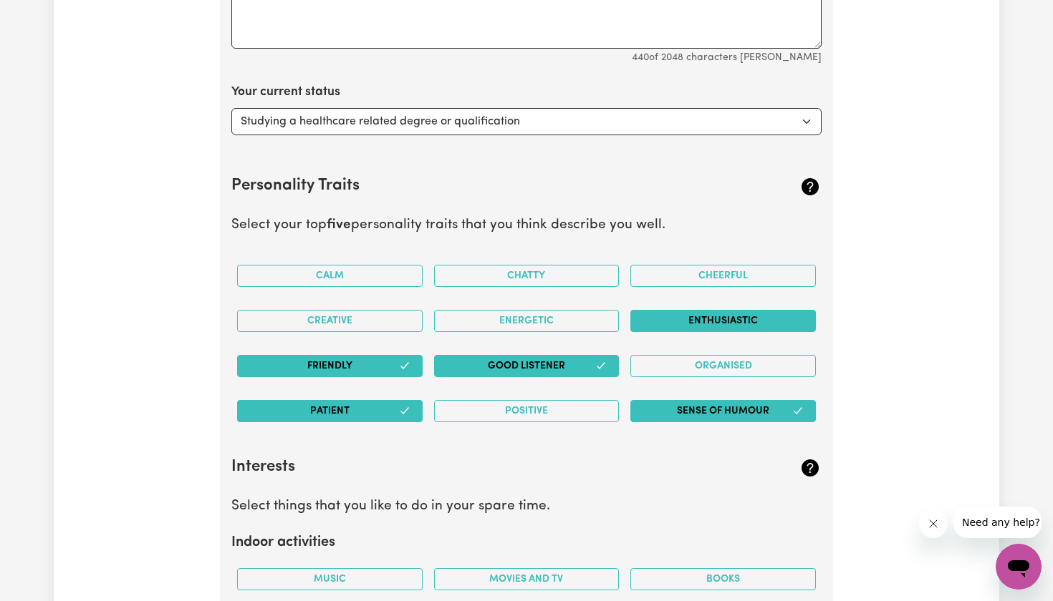
click at [724, 310] on button "Enthusiastic" at bounding box center [722, 321] width 185 height 22
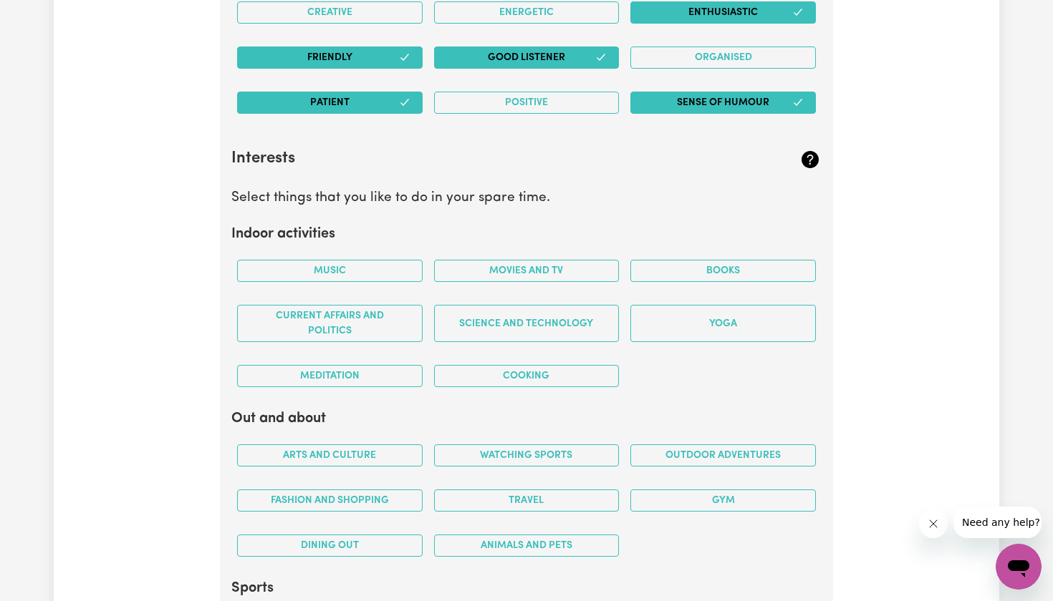
scroll to position [2440, 0]
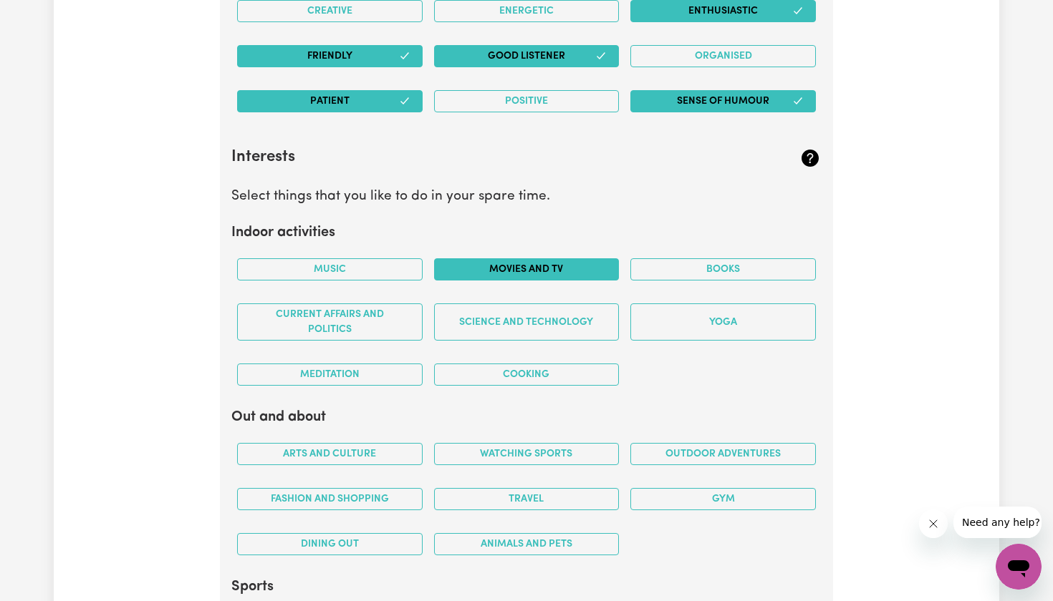
click at [545, 258] on button "Movies and TV" at bounding box center [526, 269] width 185 height 22
click at [566, 379] on div "Cooking" at bounding box center [526, 374] width 197 height 45
click at [561, 374] on button "Cooking" at bounding box center [526, 375] width 185 height 22
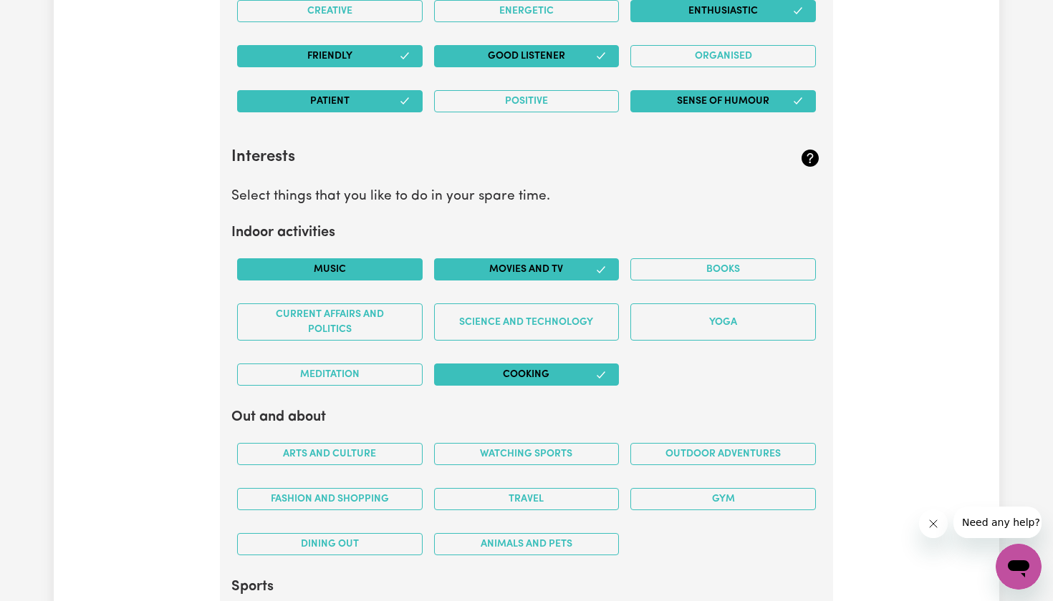
click at [350, 260] on button "Music" at bounding box center [329, 269] width 185 height 22
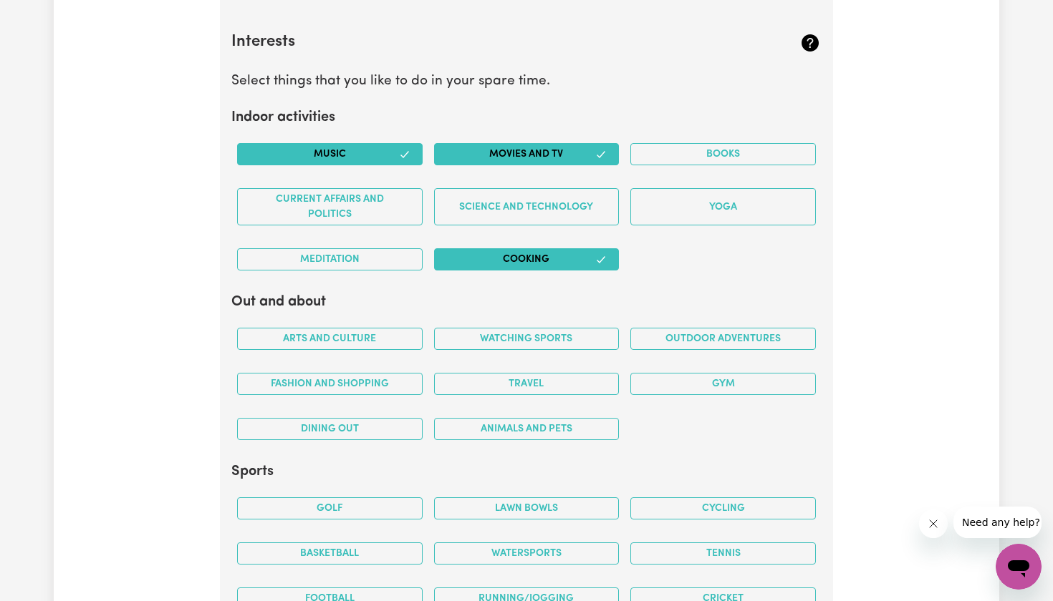
scroll to position [2557, 0]
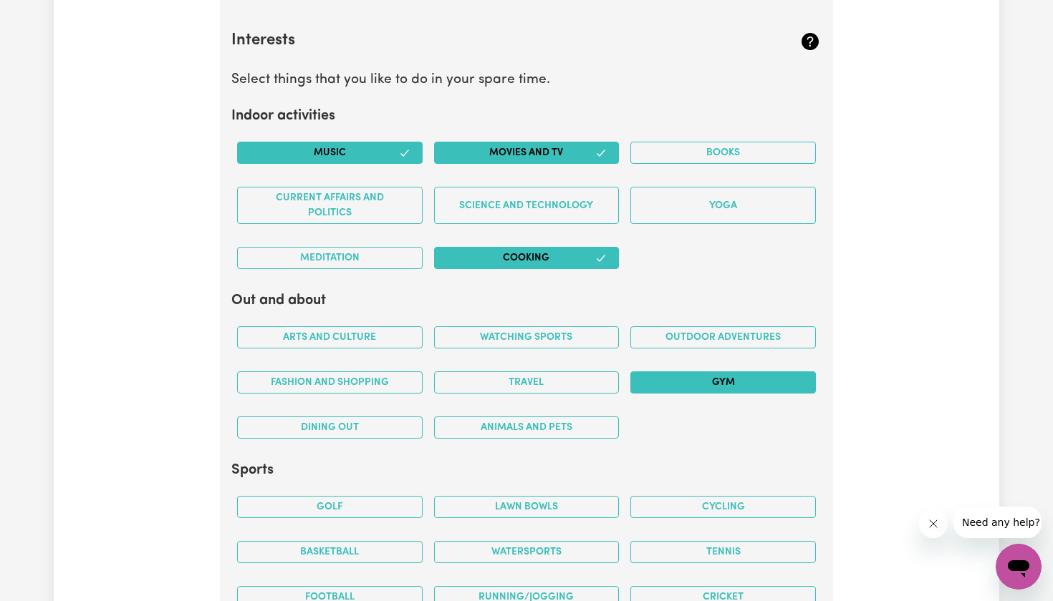
click at [704, 372] on button "Gym" at bounding box center [722, 383] width 185 height 22
click at [344, 381] on button "Fashion and shopping" at bounding box center [329, 383] width 185 height 22
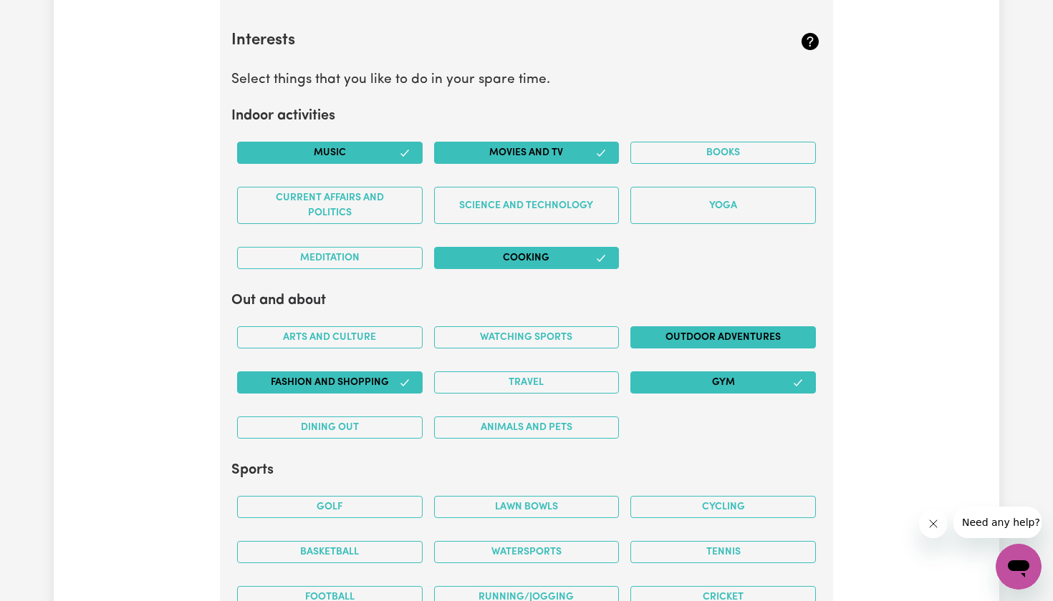
click at [744, 326] on button "Outdoor adventures" at bounding box center [722, 337] width 185 height 22
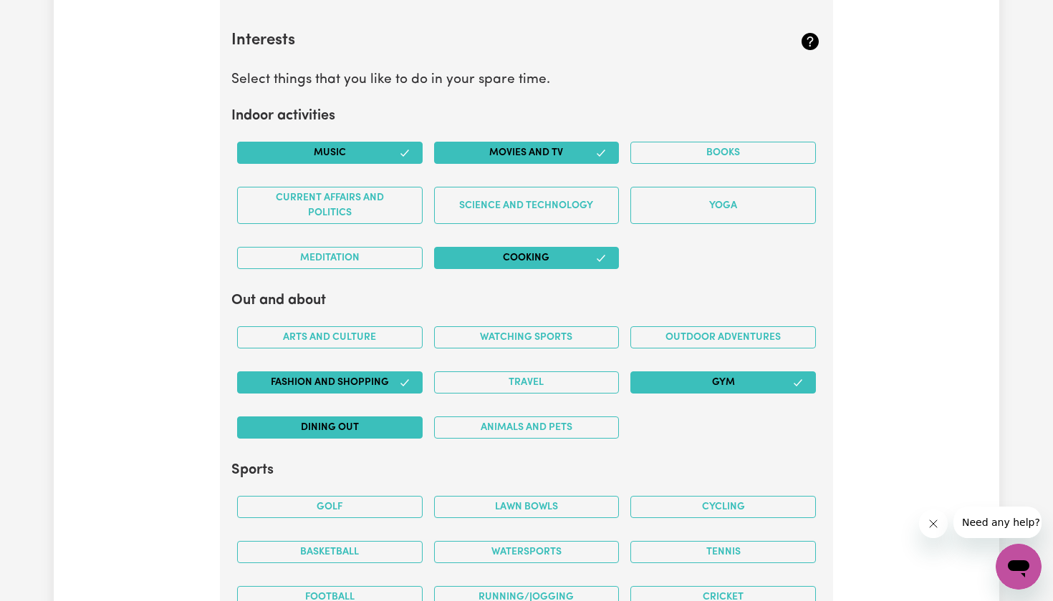
click at [398, 420] on button "Dining out" at bounding box center [329, 428] width 185 height 22
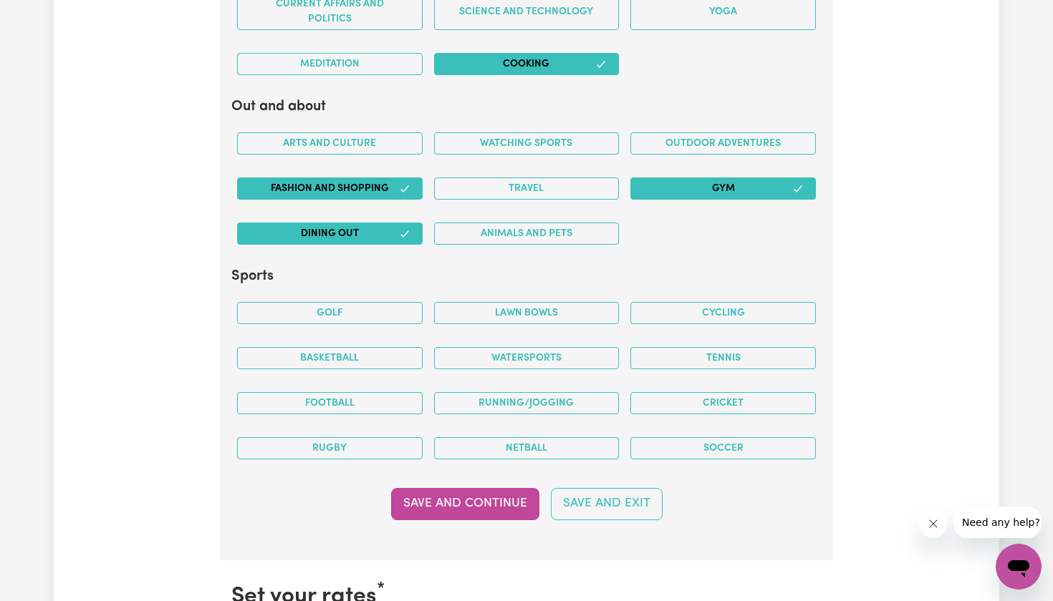
scroll to position [2770, 0]
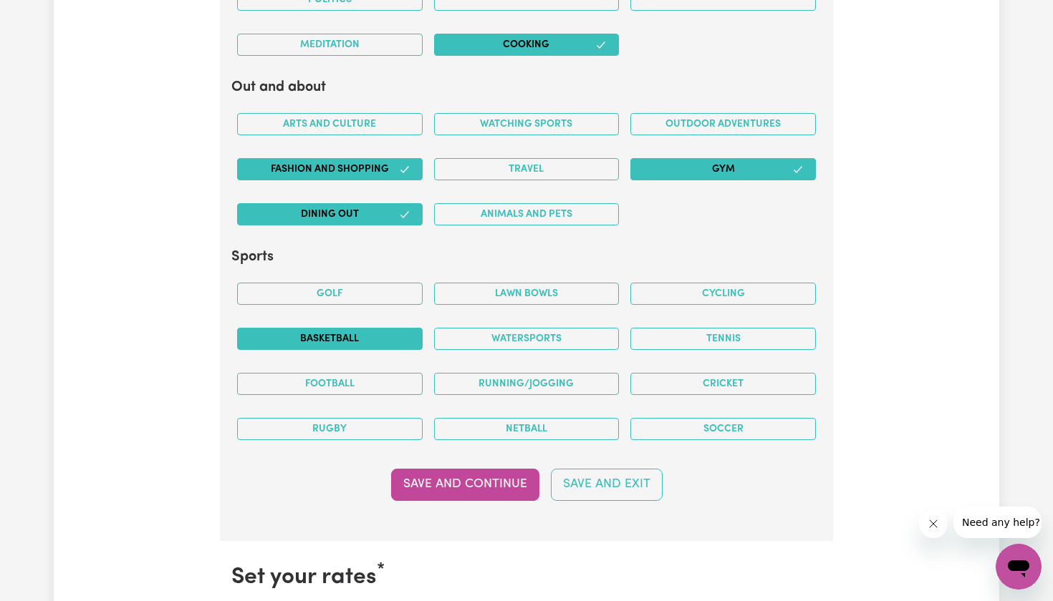
click at [372, 339] on button "Basketball" at bounding box center [329, 339] width 185 height 22
click at [405, 422] on button "Rugby" at bounding box center [329, 429] width 185 height 22
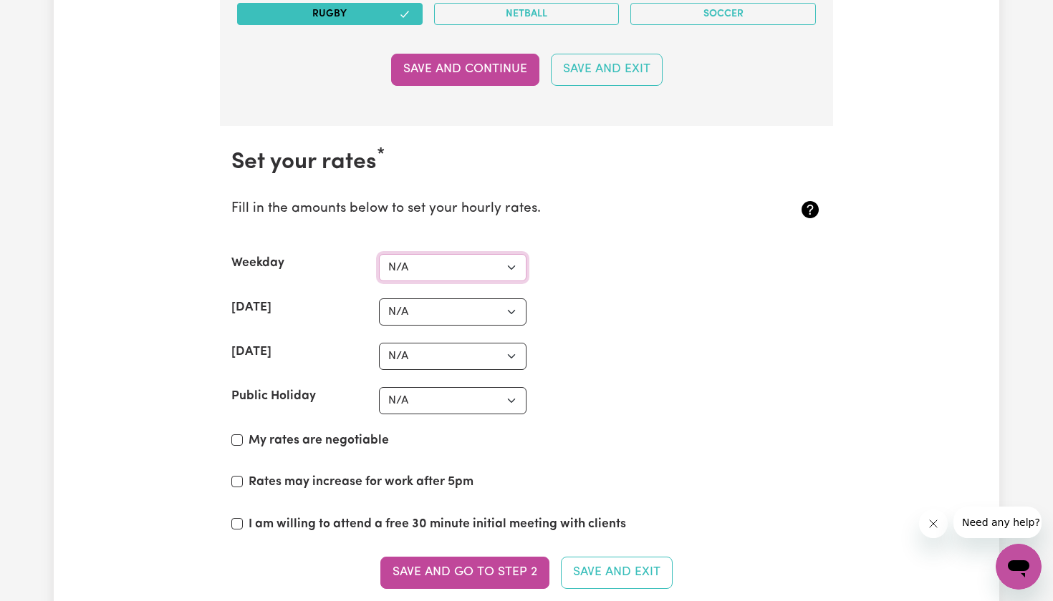
scroll to position [3187, 0]
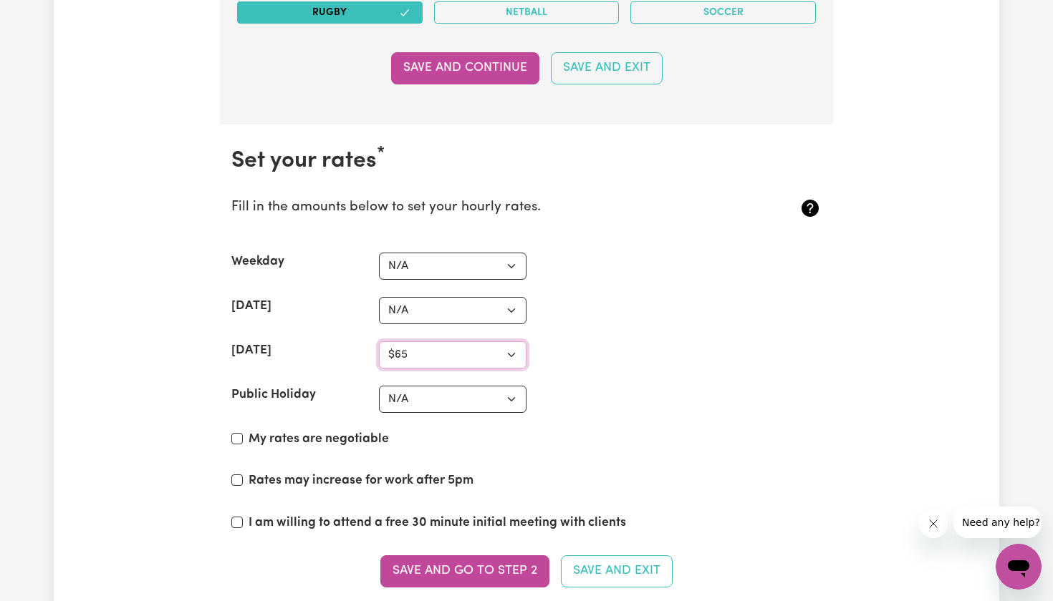
select select "53"
click at [457, 283] on section "Set your rates * Fill in the amounts below to set your hourly rates. Weekday N/…" at bounding box center [526, 376] width 613 height 503
select select "40"
select select "53"
select select "60"
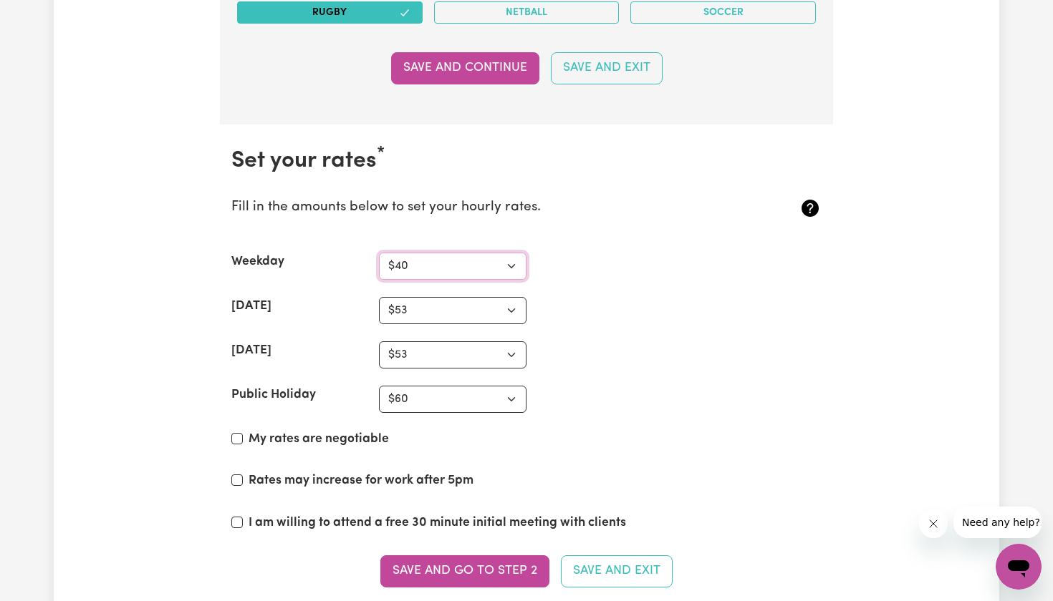
select select "38"
select select "48"
select select "55"
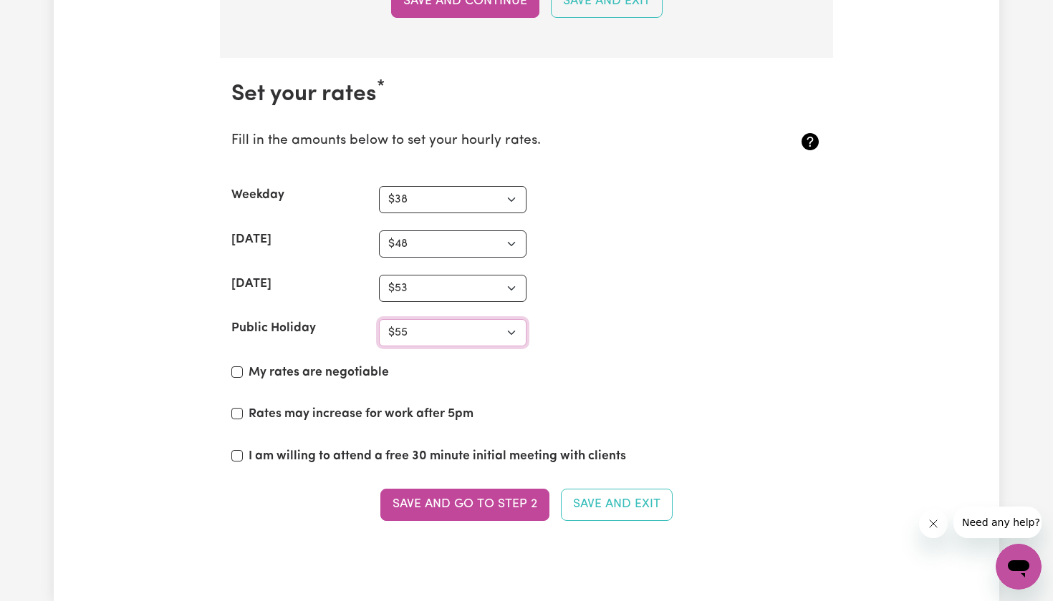
scroll to position [3264, 0]
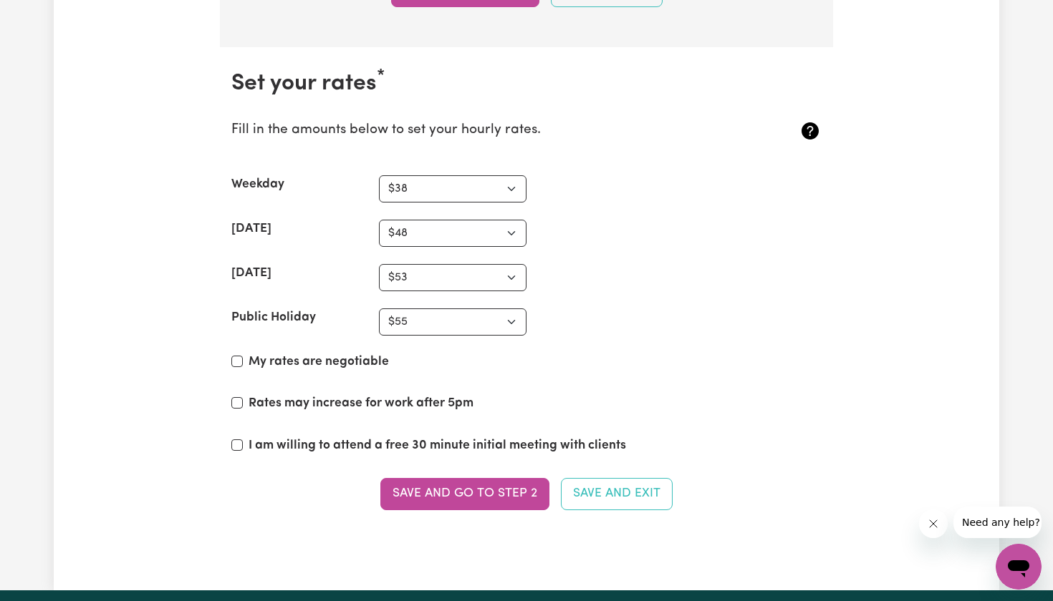
click at [269, 353] on label "My rates are negotiable" at bounding box center [318, 362] width 140 height 19
click at [243, 356] on input "My rates are negotiable" at bounding box center [236, 361] width 11 height 11
checkbox input "true"
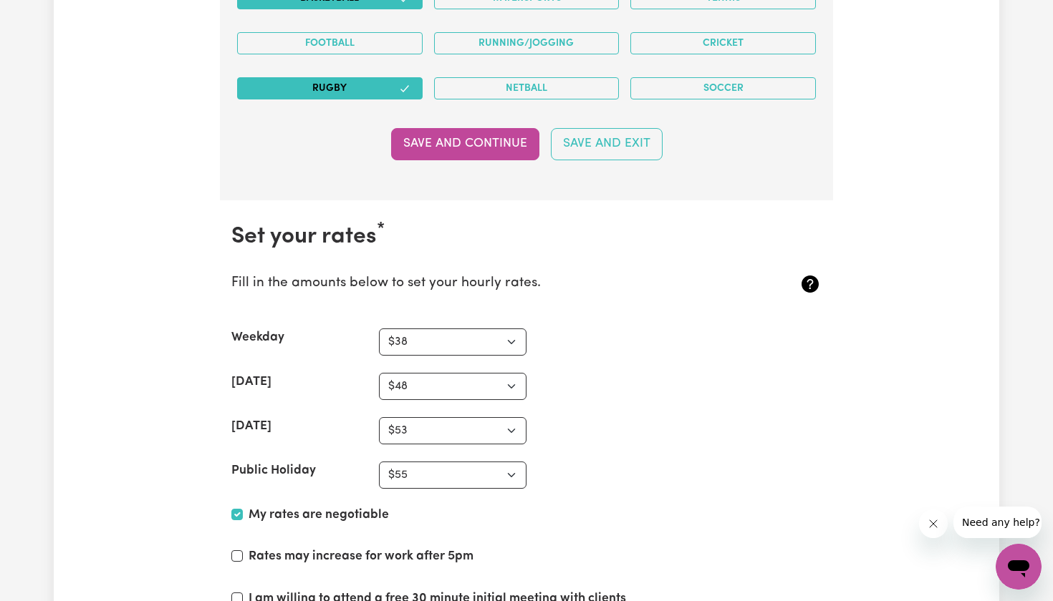
scroll to position [3002, 0]
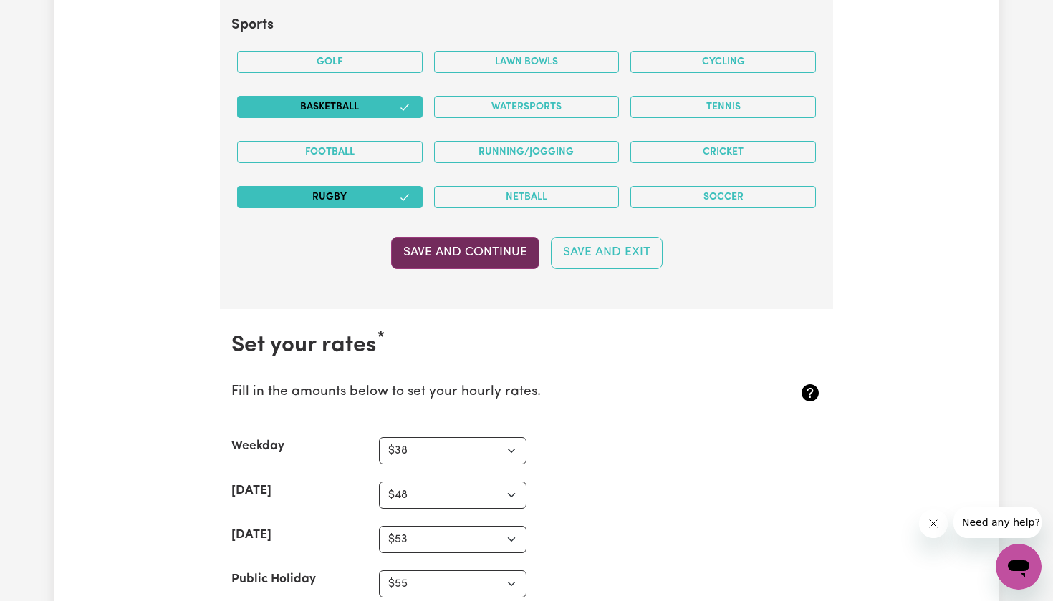
click at [509, 243] on button "Save and Continue" at bounding box center [465, 253] width 148 height 32
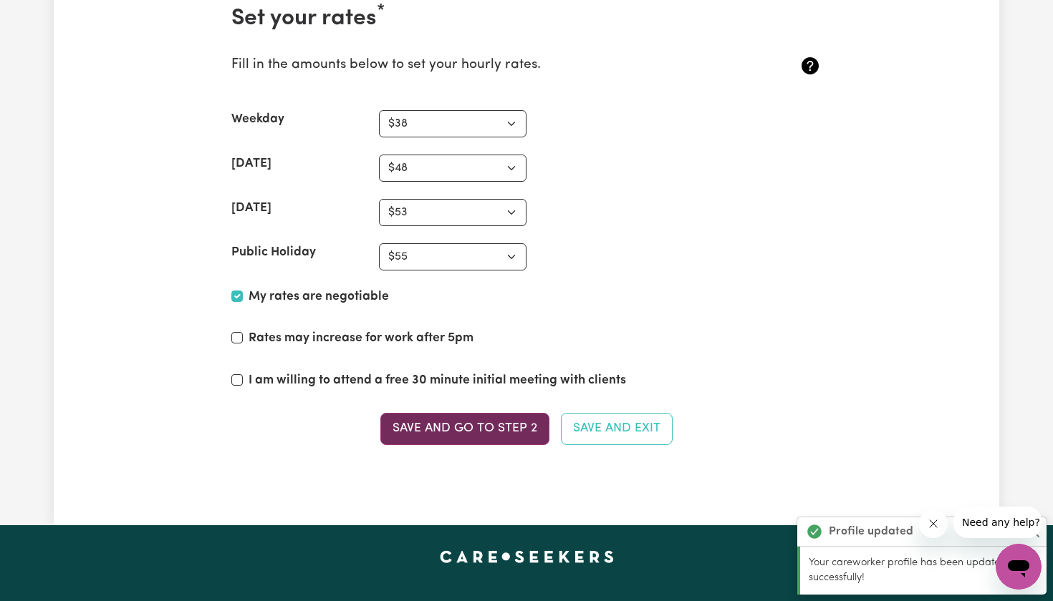
click at [487, 427] on button "Save and go to Step 2" at bounding box center [464, 429] width 169 height 32
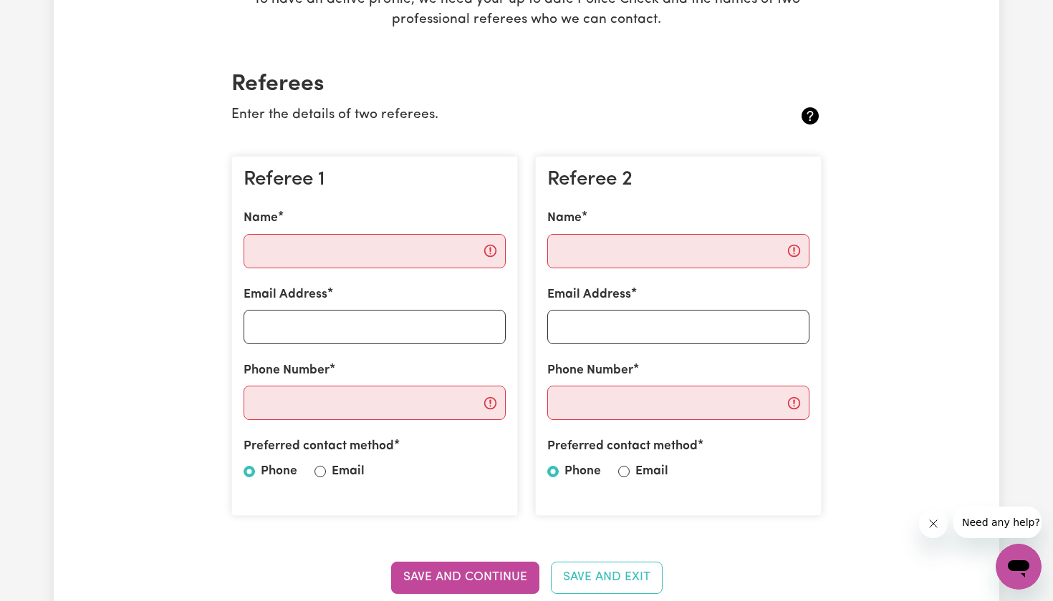
scroll to position [288, 0]
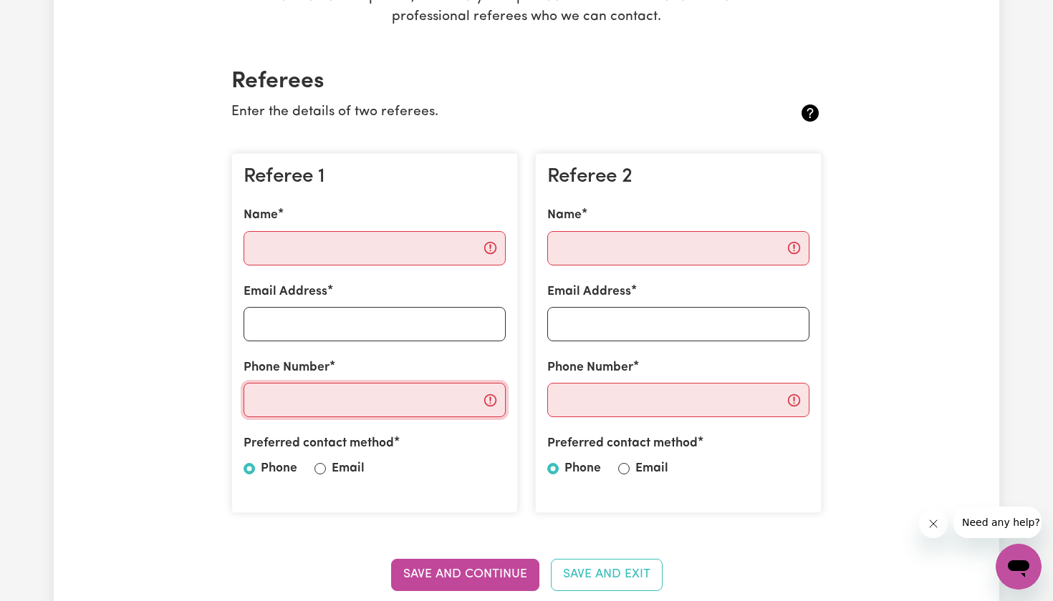
click at [484, 399] on input "Phone Number" at bounding box center [374, 400] width 262 height 34
click at [491, 396] on input "Phone Number" at bounding box center [374, 400] width 262 height 34
click at [466, 397] on input "Phone Number" at bounding box center [374, 400] width 262 height 34
click at [467, 397] on input "Phone Number" at bounding box center [374, 400] width 262 height 34
click at [437, 273] on div "Referee 1 Name Email Address Phone Number Preferred contact method Phone Email" at bounding box center [374, 333] width 286 height 361
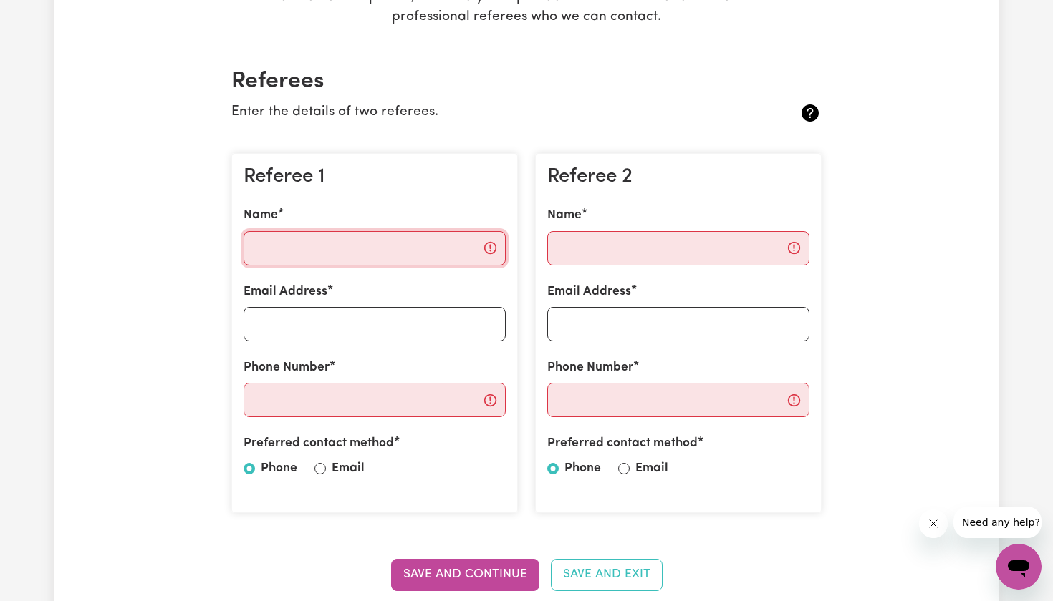
click at [429, 254] on input "Name" at bounding box center [374, 248] width 262 height 34
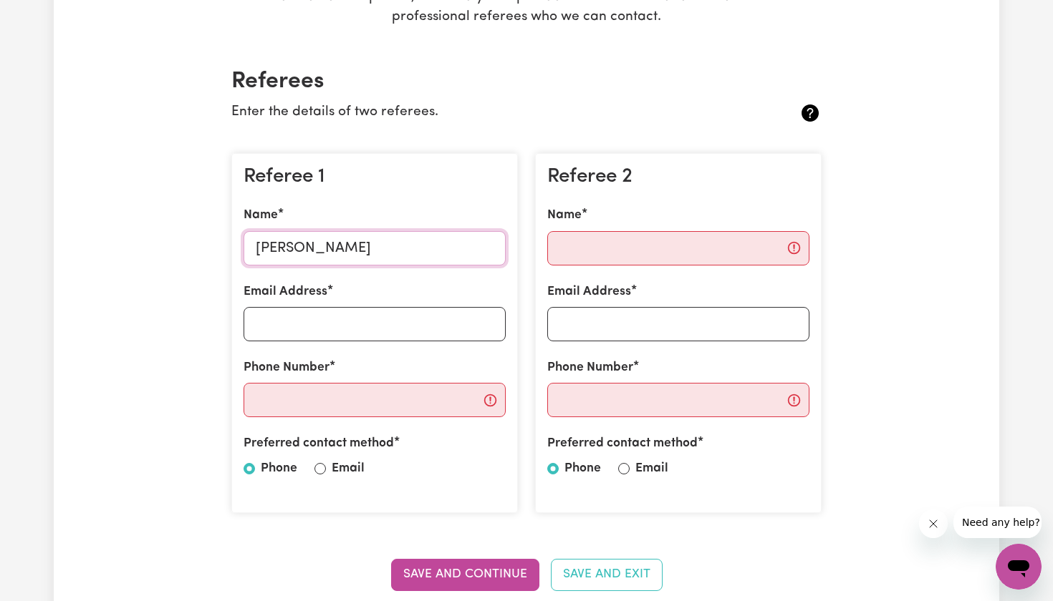
type input "[PERSON_NAME]"
click at [650, 268] on div "Referee 2 Name Email Address Phone Number Preferred contact method Phone Email" at bounding box center [678, 333] width 286 height 361
type input "Fioree Valencia"
click at [410, 327] on input "Email Address" at bounding box center [374, 324] width 262 height 34
paste input "[PERSON_NAME][EMAIL_ADDRESS][PERSON_NAME][DOMAIN_NAME]"
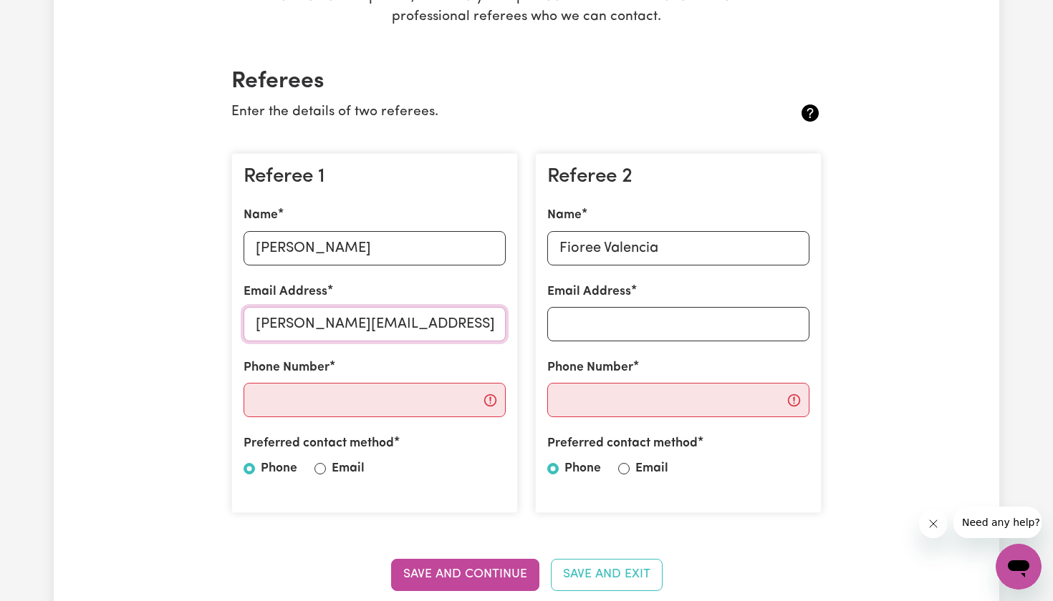
type input "[PERSON_NAME][EMAIL_ADDRESS][PERSON_NAME][DOMAIN_NAME]"
click at [646, 304] on div "Email Address" at bounding box center [678, 312] width 262 height 59
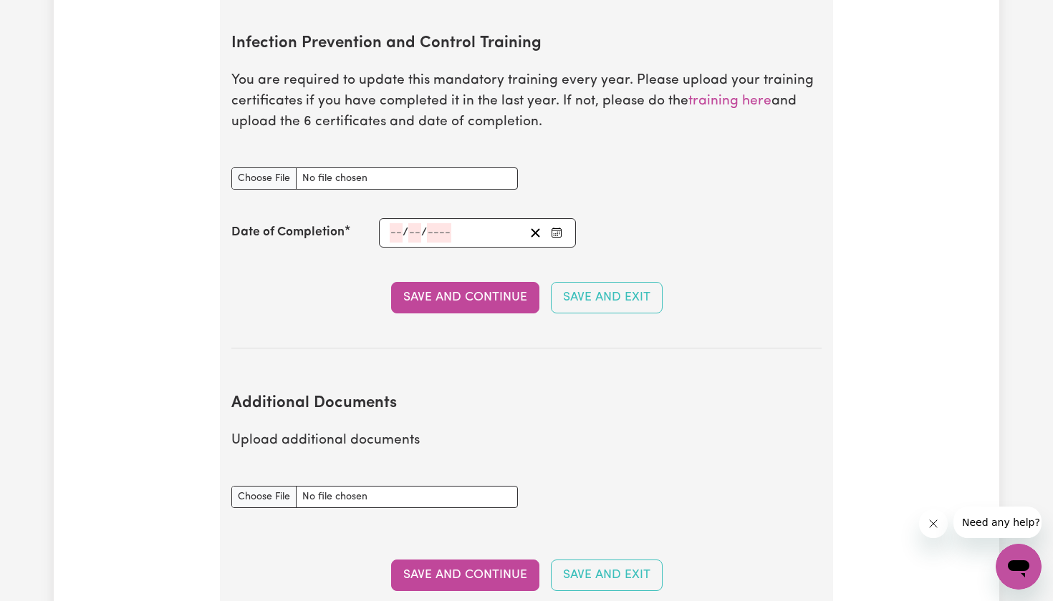
scroll to position [309, 0]
